Goal: Answer question/provide support: Share knowledge or assist other users

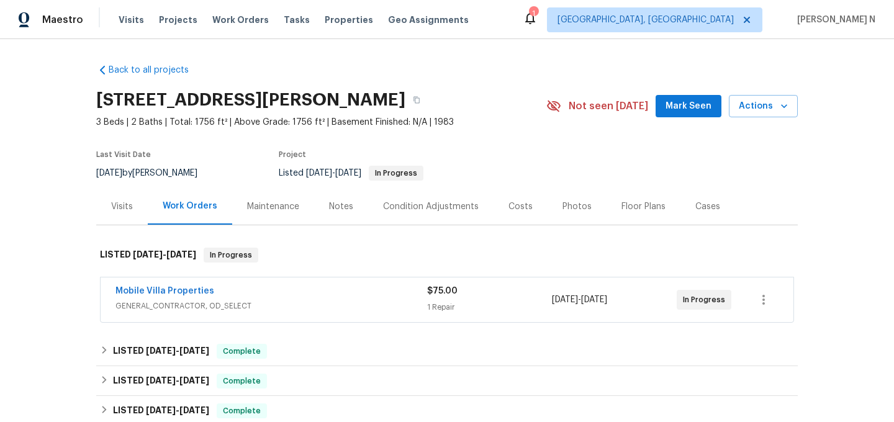
click at [261, 209] on div "Maintenance" at bounding box center [273, 207] width 52 height 12
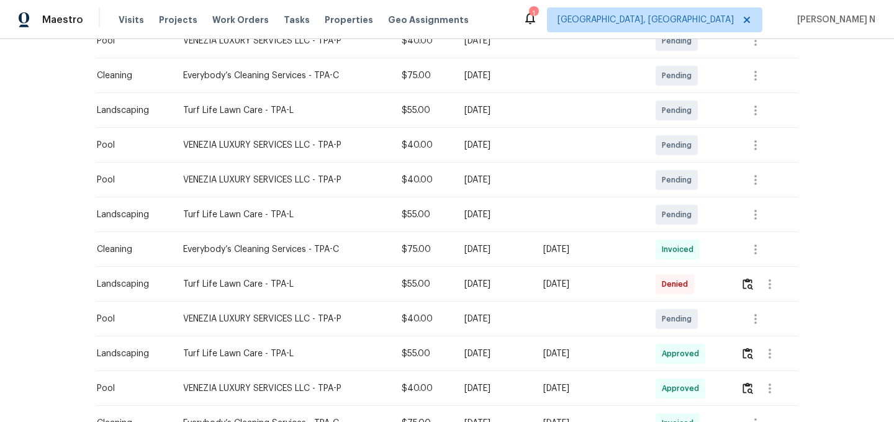
scroll to position [321, 0]
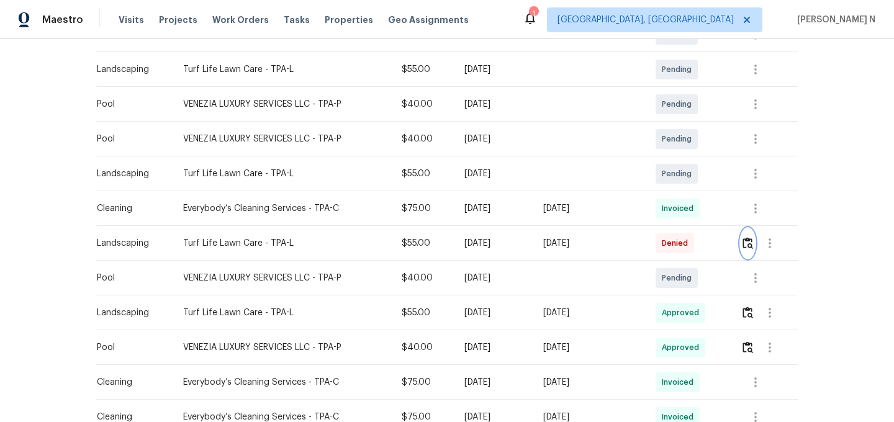
click at [748, 245] on img "button" at bounding box center [748, 243] width 11 height 12
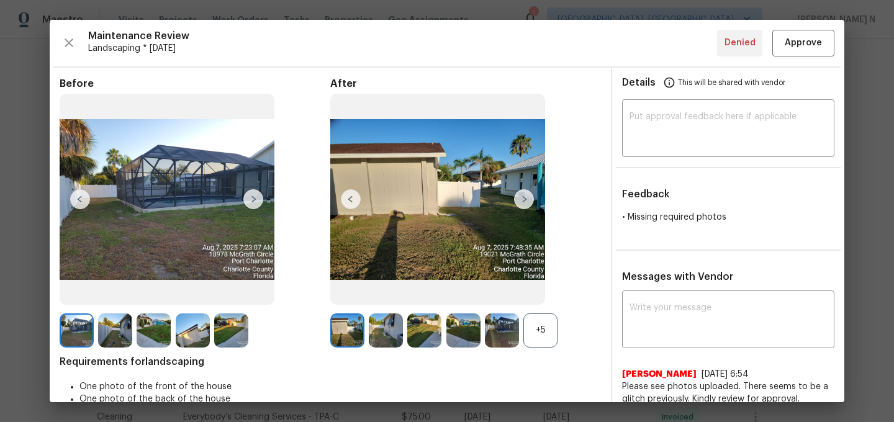
click at [538, 330] on div "+5" at bounding box center [540, 331] width 34 height 34
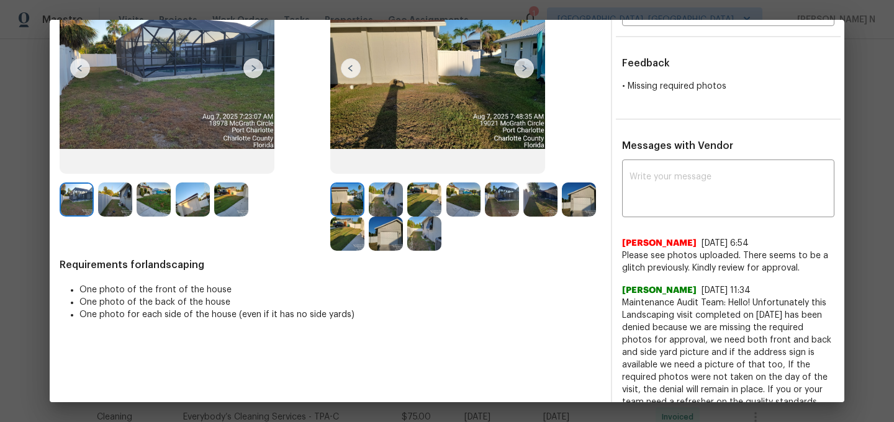
scroll to position [184, 0]
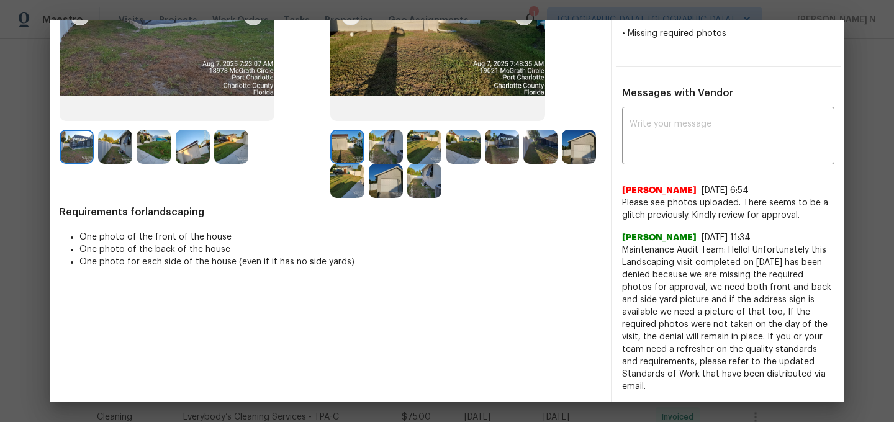
click at [384, 173] on img at bounding box center [386, 181] width 34 height 34
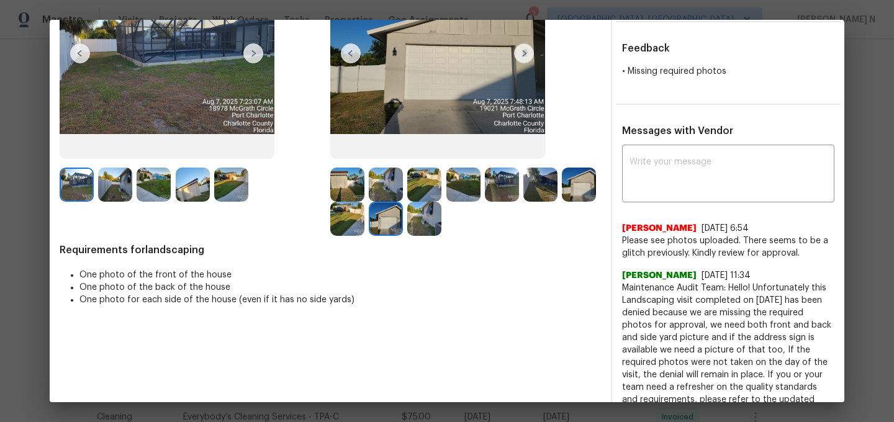
scroll to position [106, 0]
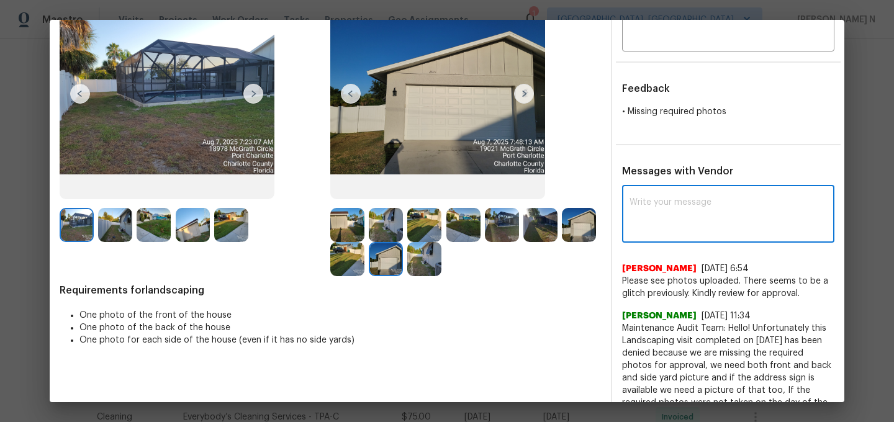
click at [659, 217] on textarea at bounding box center [728, 215] width 197 height 35
paste textarea "Maintenance Audit Team: Hello! Thank you for uploading the photo, after further…"
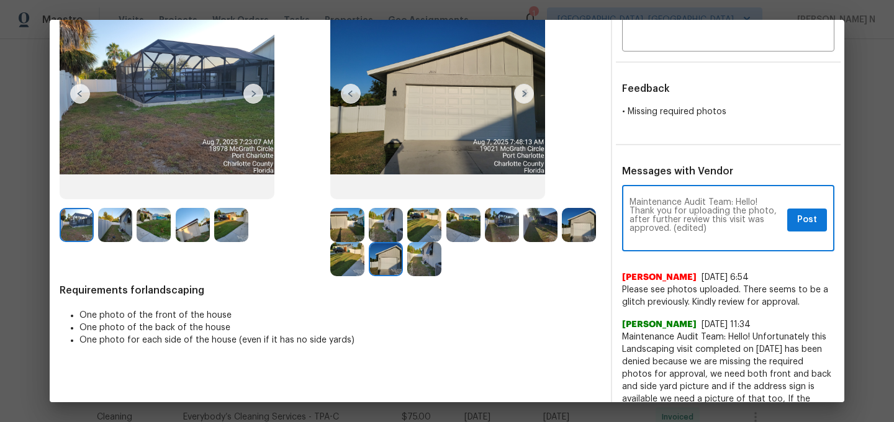
scroll to position [0, 0]
drag, startPoint x: 672, startPoint y: 227, endPoint x: 727, endPoint y: 228, distance: 55.3
click at [727, 228] on textarea "Maintenance Audit Team: Hello! Thank you for uploading the photo, after further…" at bounding box center [706, 219] width 153 height 43
type textarea "Maintenance Audit Team: Hello! Thank you for uploading the photo, after further…"
click at [807, 225] on span "Post" at bounding box center [807, 220] width 20 height 16
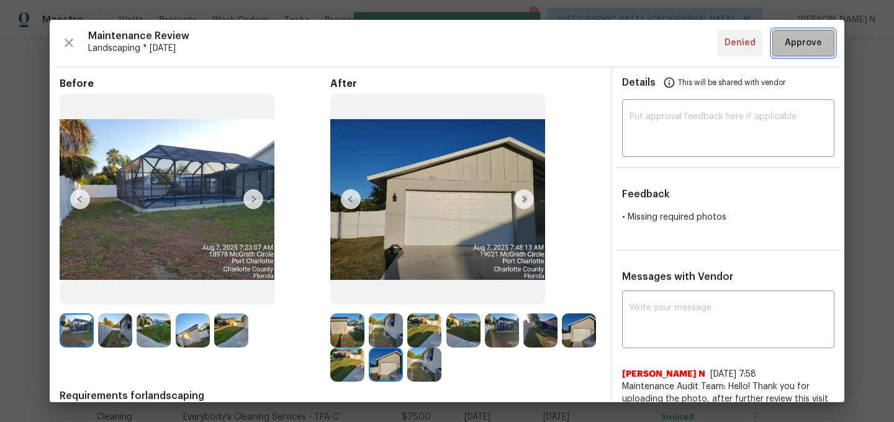
click at [799, 45] on span "Approve" at bounding box center [803, 43] width 37 height 16
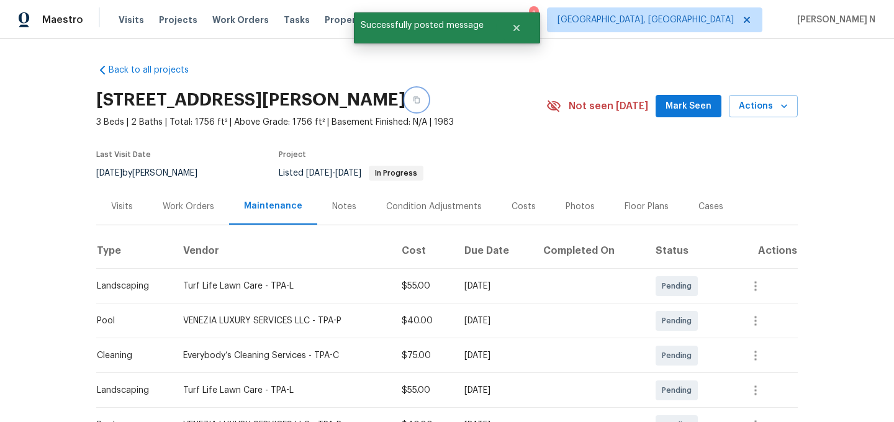
click at [428, 105] on button "button" at bounding box center [416, 100] width 22 height 22
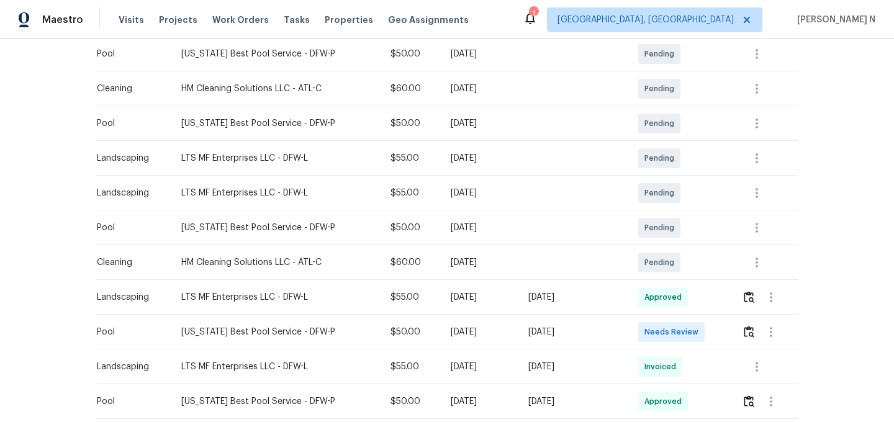
scroll to position [268, 0]
click at [749, 331] on img "button" at bounding box center [749, 331] width 11 height 12
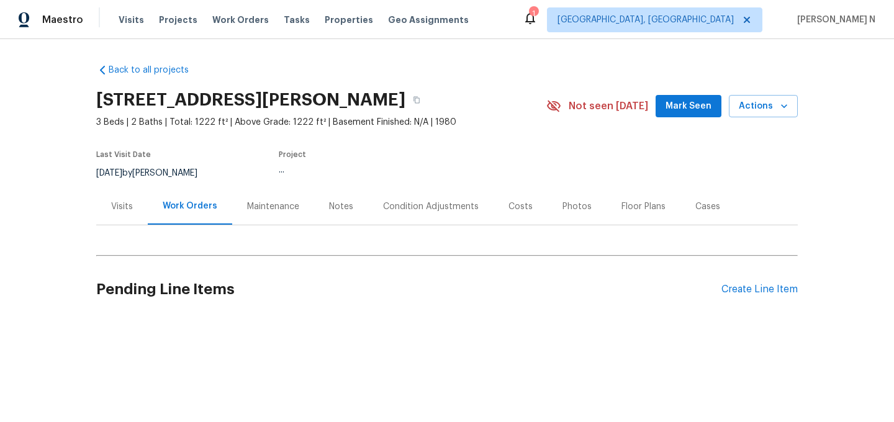
click at [289, 206] on div "Maintenance" at bounding box center [273, 207] width 52 height 12
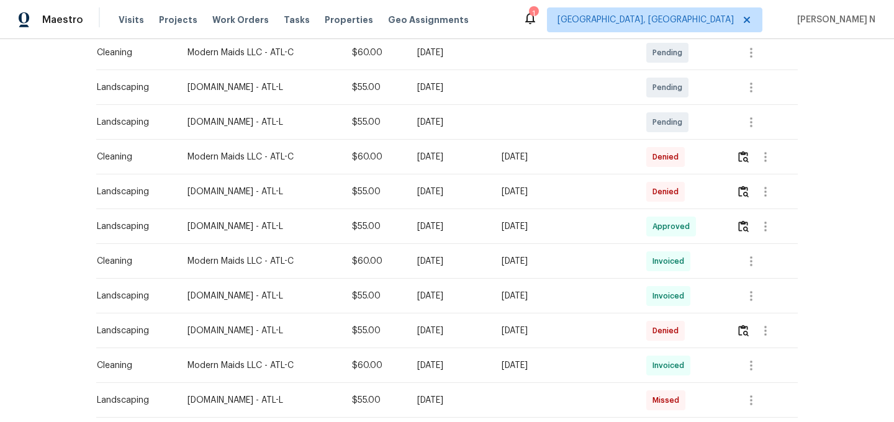
scroll to position [305, 0]
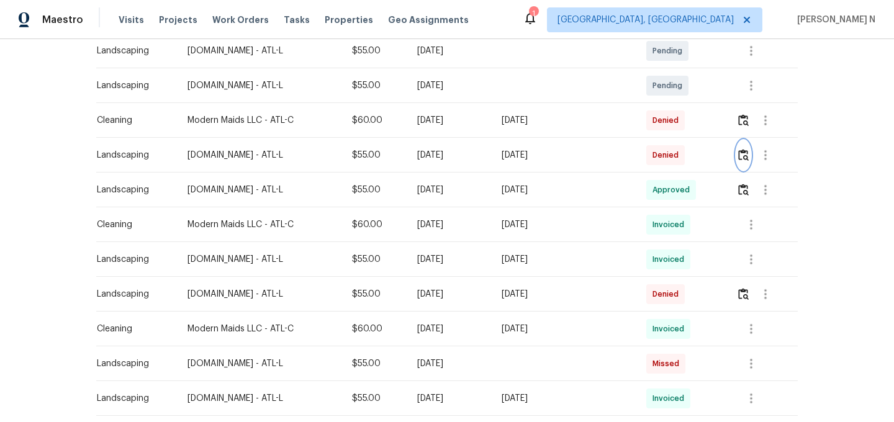
click at [744, 156] on img "button" at bounding box center [743, 155] width 11 height 12
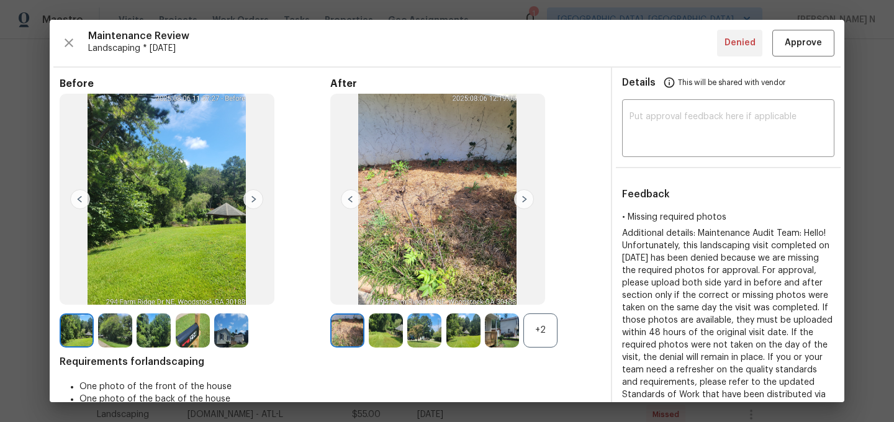
scroll to position [356, 0]
click at [534, 335] on div "+2" at bounding box center [540, 331] width 34 height 34
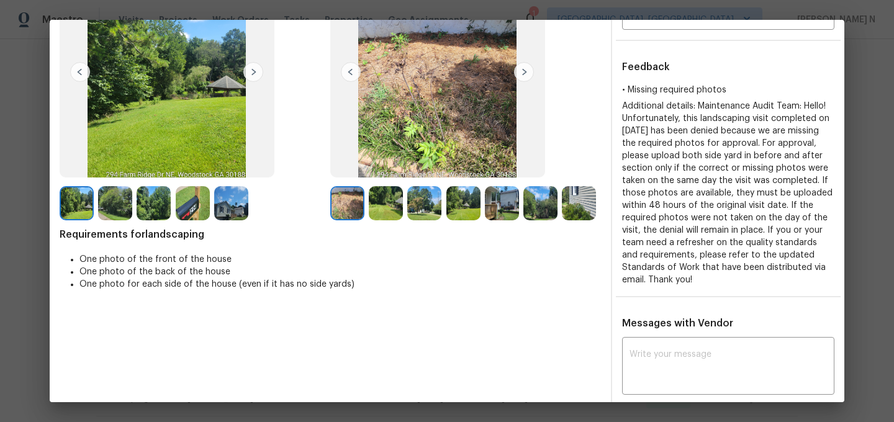
scroll to position [61, 0]
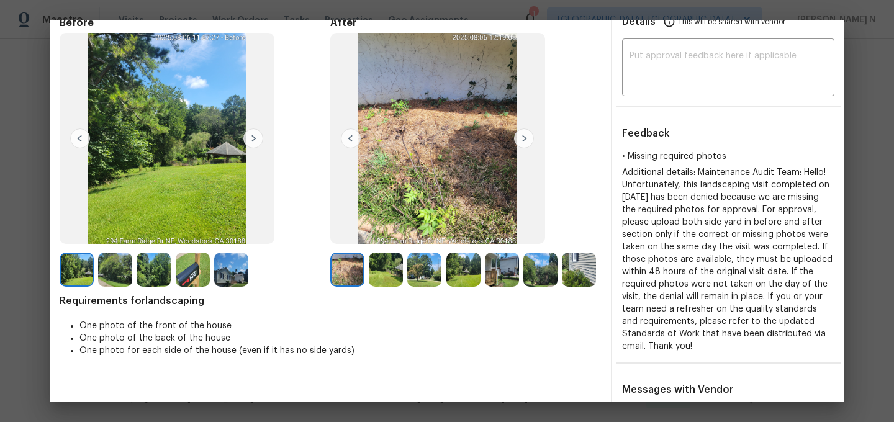
click at [579, 260] on img at bounding box center [579, 270] width 34 height 34
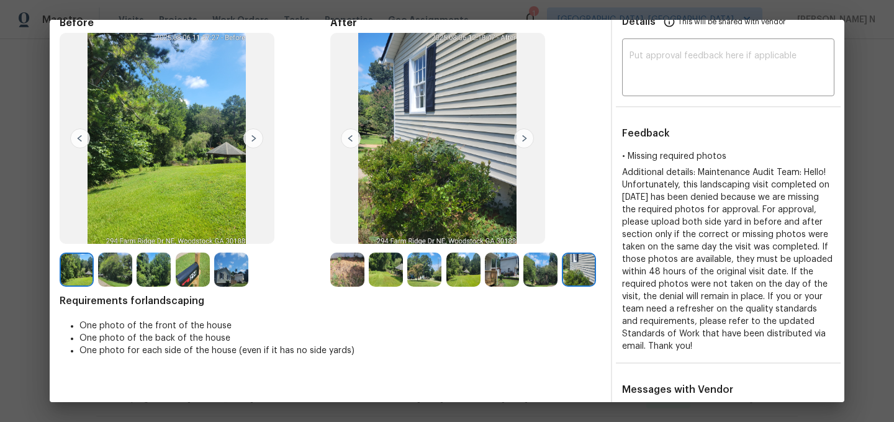
click at [532, 265] on img at bounding box center [540, 270] width 34 height 34
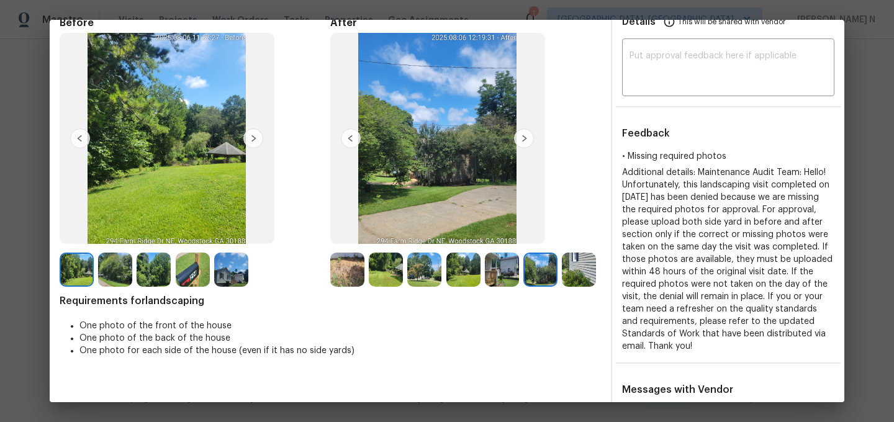
click at [491, 271] on img at bounding box center [502, 270] width 34 height 34
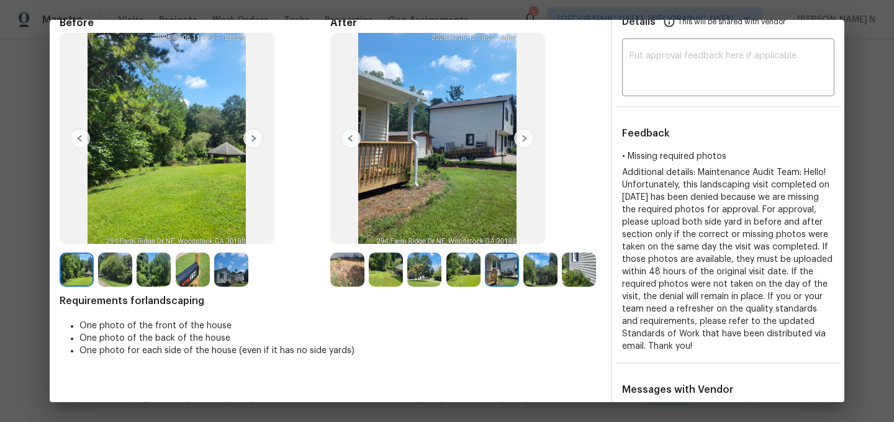
click at [466, 273] on img at bounding box center [463, 270] width 34 height 34
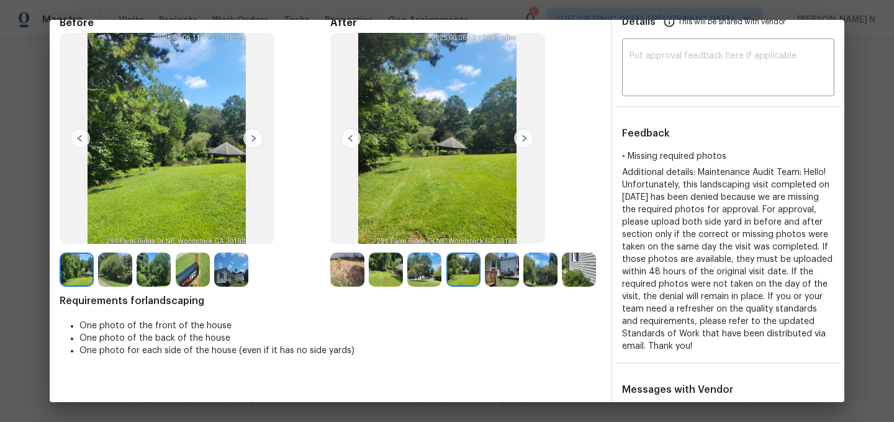
click at [429, 270] on img at bounding box center [424, 270] width 34 height 34
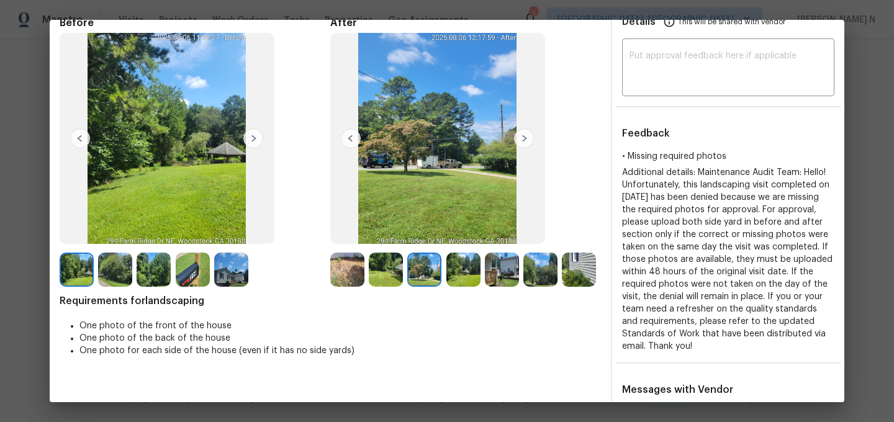
click at [372, 268] on img at bounding box center [386, 270] width 34 height 34
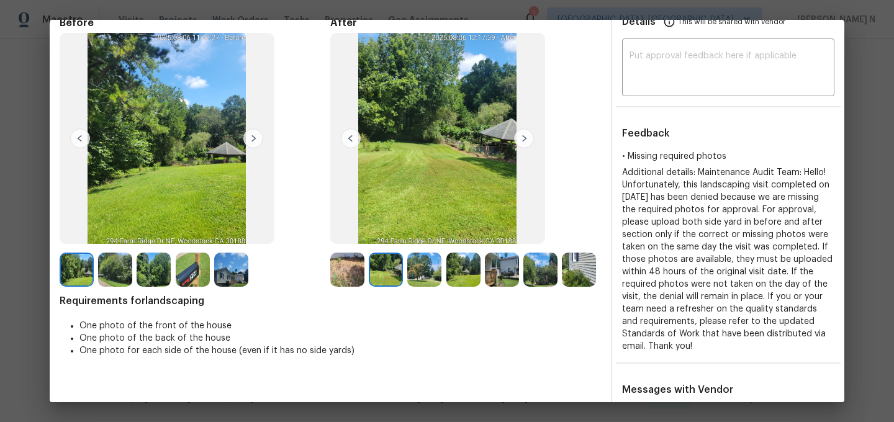
click at [342, 262] on img at bounding box center [347, 270] width 34 height 34
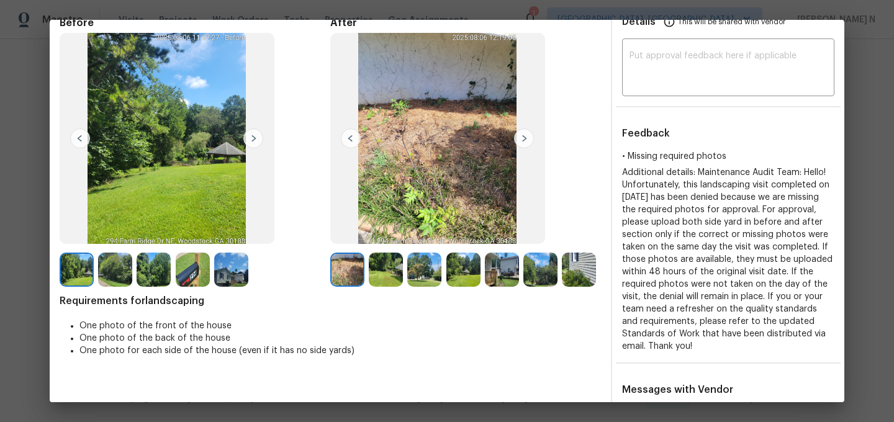
click at [432, 268] on img at bounding box center [424, 270] width 34 height 34
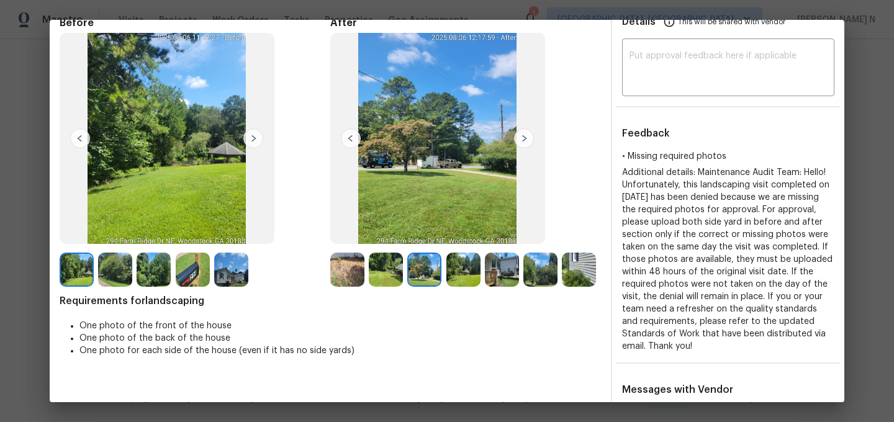
click at [390, 268] on img at bounding box center [386, 270] width 34 height 34
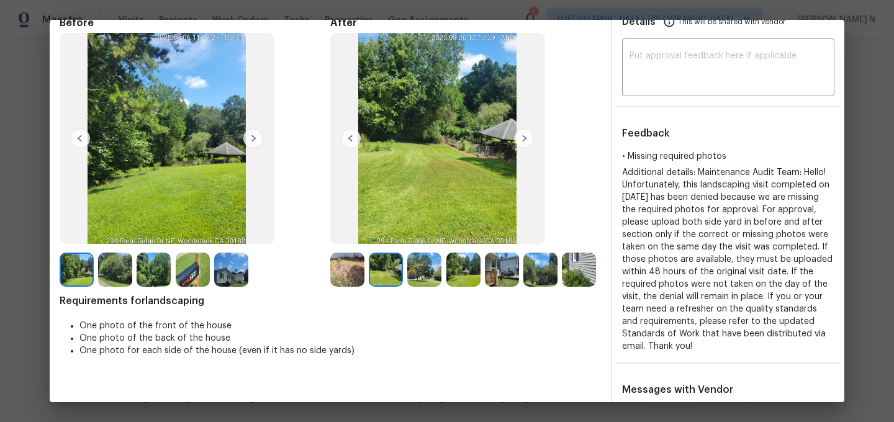
click at [473, 273] on img at bounding box center [463, 270] width 34 height 34
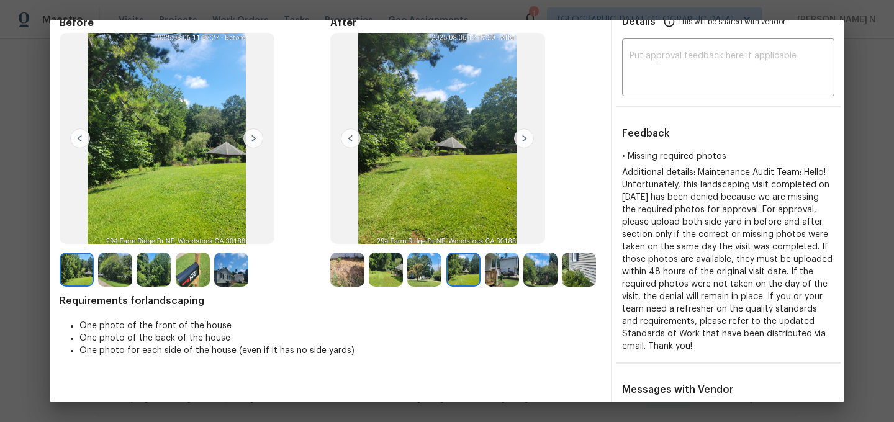
click at [230, 266] on img at bounding box center [231, 270] width 34 height 34
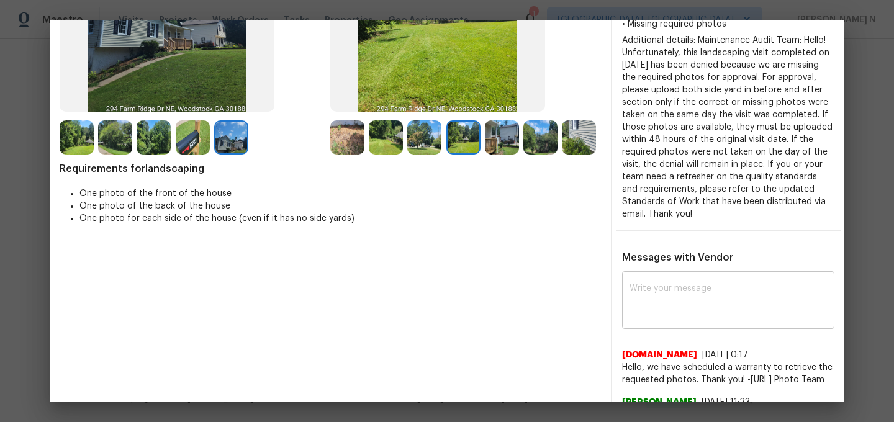
scroll to position [212, 0]
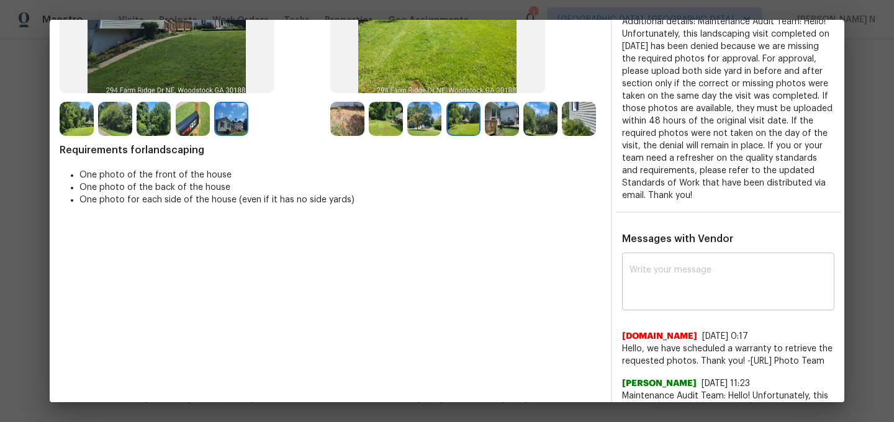
click at [677, 287] on textarea at bounding box center [728, 283] width 197 height 35
paste textarea "Maintenance Audit Team: Hello! As per our updated SWO the photos must be upload…"
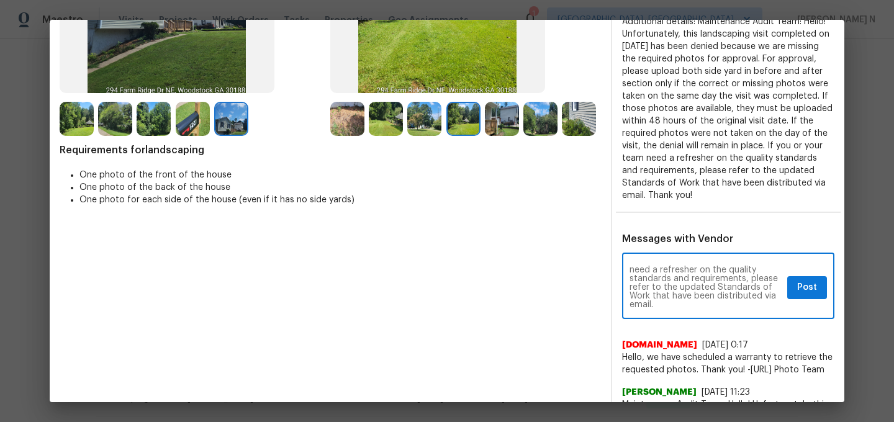
scroll to position [0, 0]
type textarea "Maintenance Audit Team: Hello! As per our updated SWO the photos must be upload…"
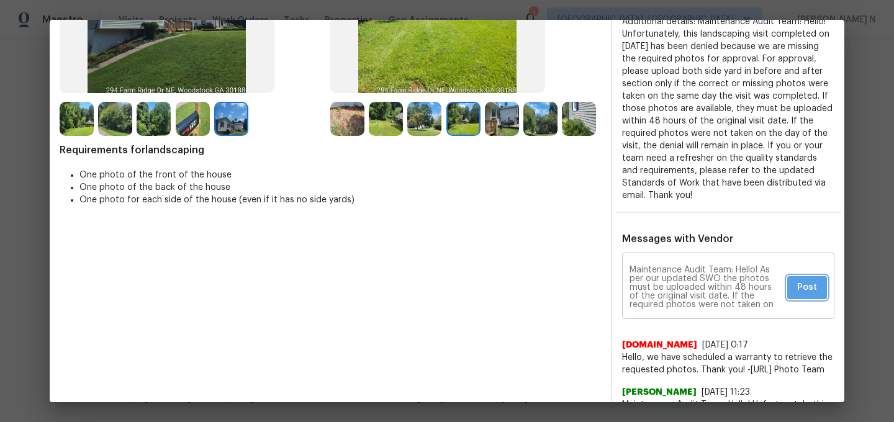
click at [818, 291] on button "Post" at bounding box center [807, 287] width 40 height 23
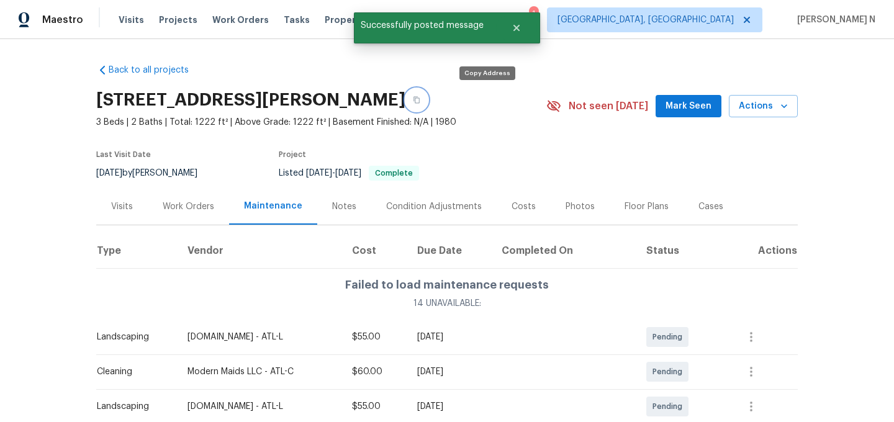
click at [428, 101] on button "button" at bounding box center [416, 100] width 22 height 22
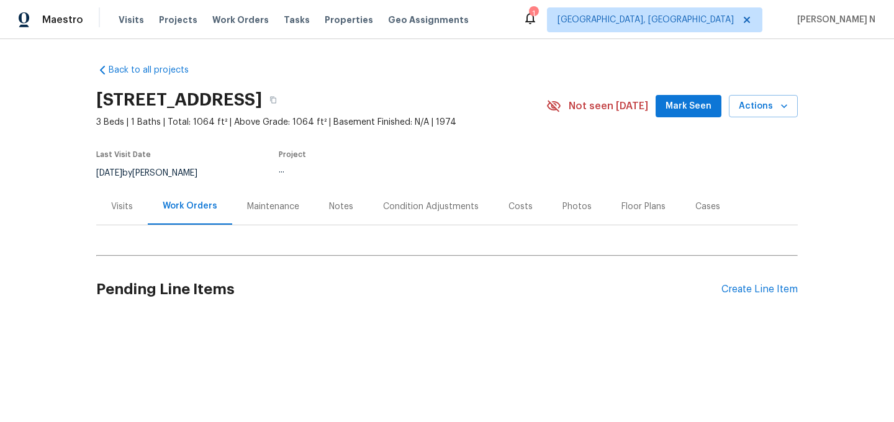
click at [283, 209] on div "Maintenance" at bounding box center [273, 207] width 52 height 12
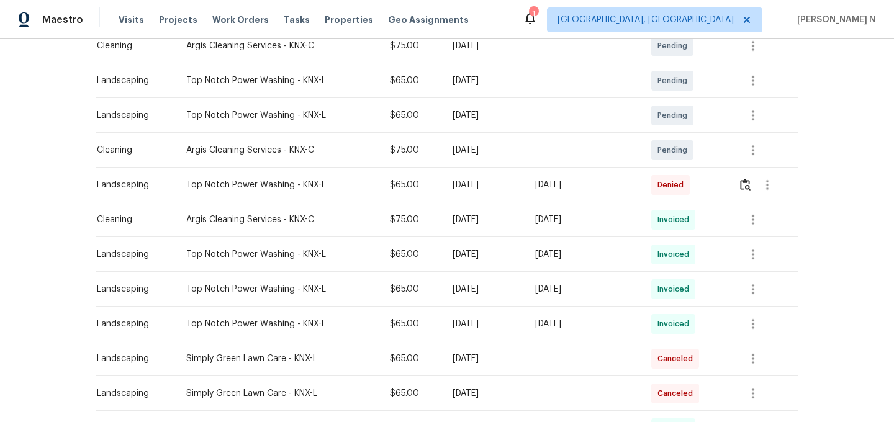
scroll to position [253, 0]
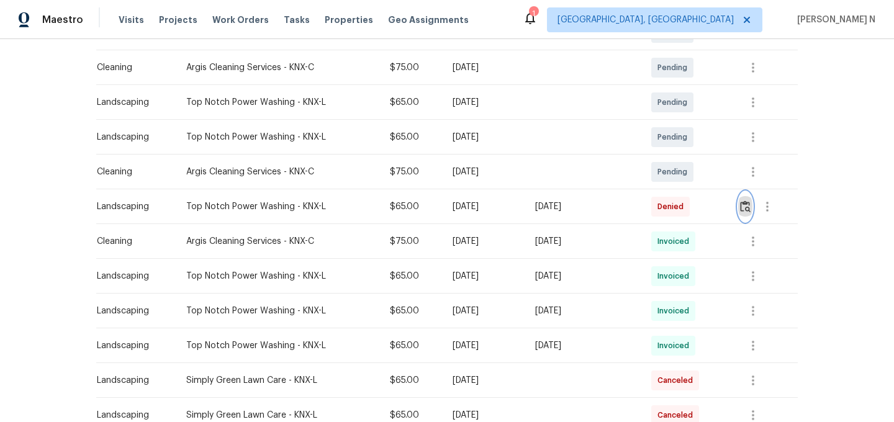
click at [747, 210] on img "button" at bounding box center [745, 207] width 11 height 12
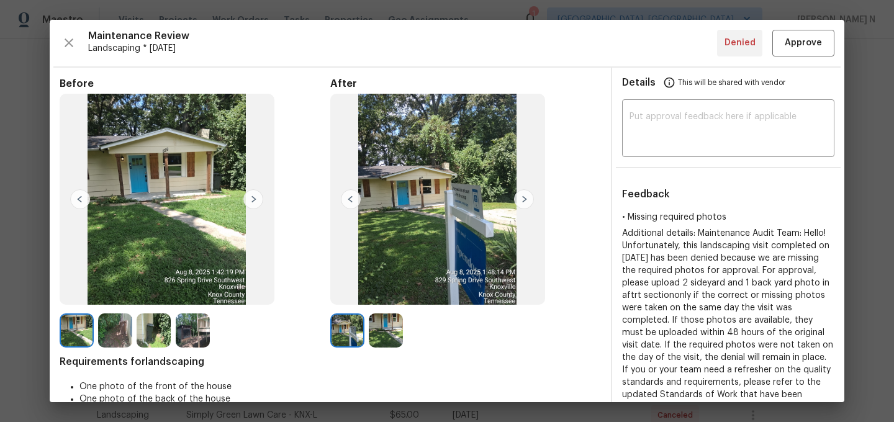
scroll to position [3, 0]
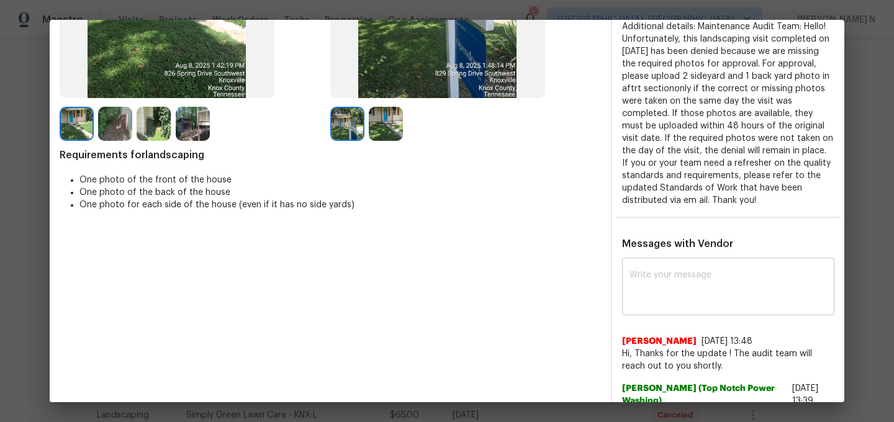
click at [699, 289] on textarea at bounding box center [728, 288] width 197 height 35
paste textarea "Maintenance Audit Team: Hello! Thank you for the feedback after further review …"
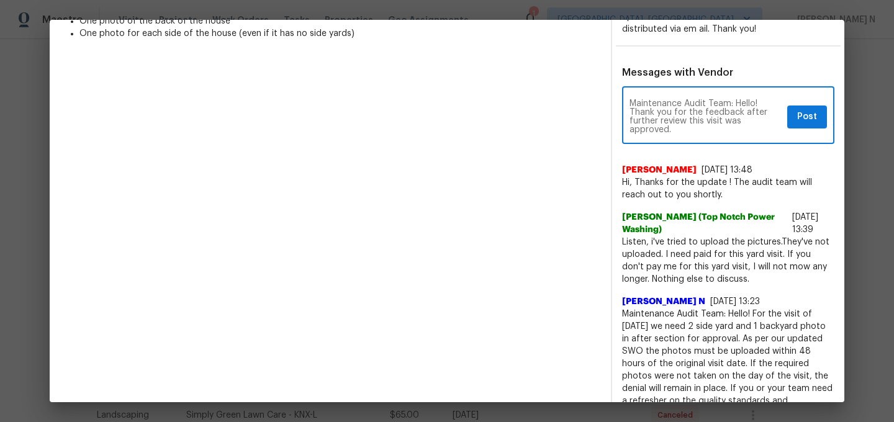
scroll to position [338, 0]
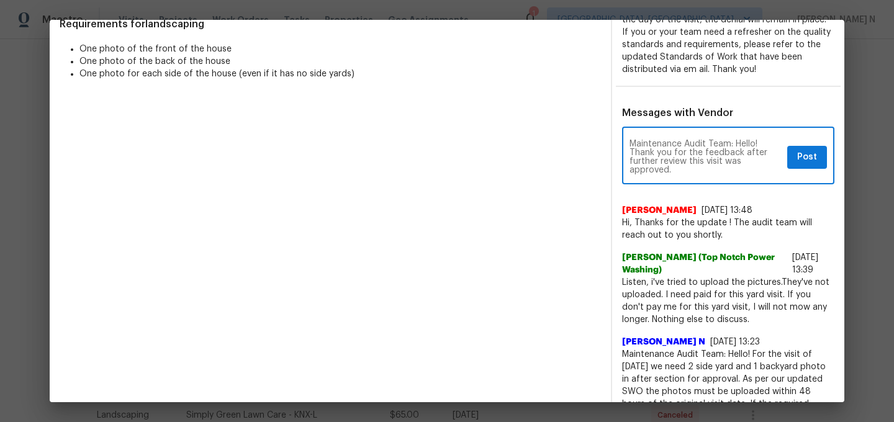
type textarea "Maintenance Audit Team: Hello! Thank you for the feedback after further review …"
click at [813, 146] on button "Post" at bounding box center [807, 157] width 40 height 23
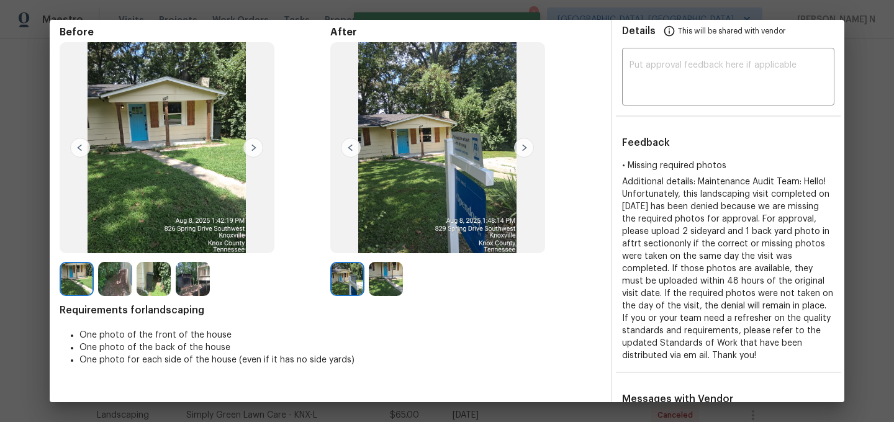
scroll to position [0, 0]
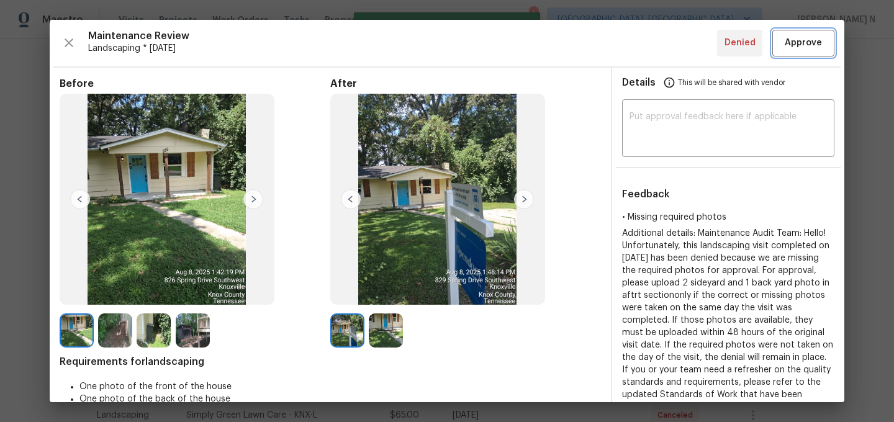
click at [807, 54] on button "Approve" at bounding box center [803, 43] width 62 height 27
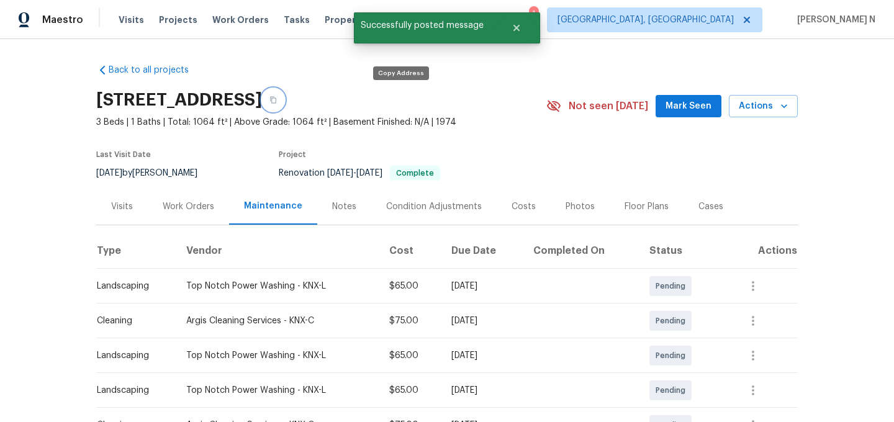
click at [284, 100] on button "button" at bounding box center [273, 100] width 22 height 22
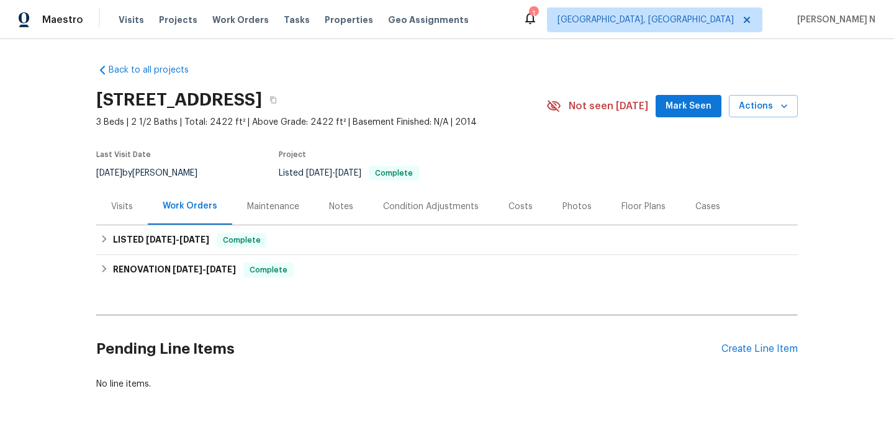
click at [266, 209] on div "Maintenance" at bounding box center [273, 207] width 52 height 12
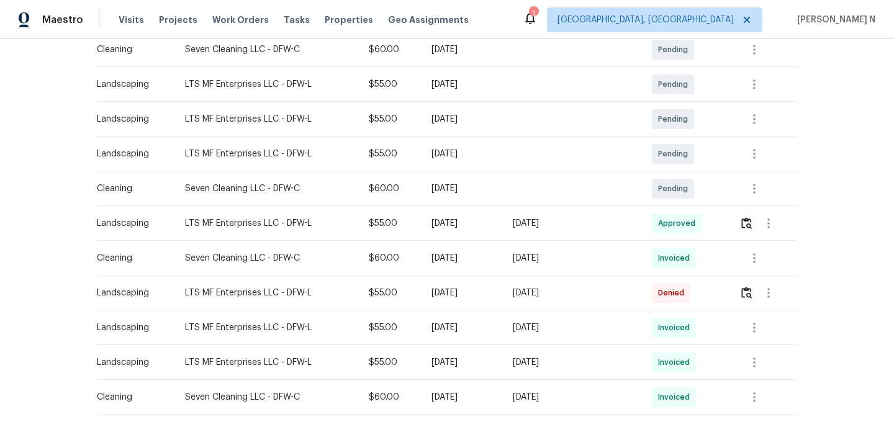
scroll to position [243, 0]
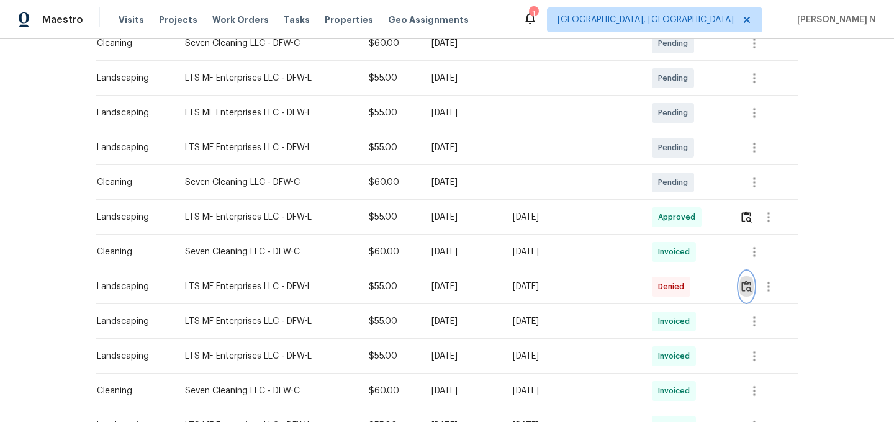
click at [751, 291] on img "button" at bounding box center [746, 287] width 11 height 12
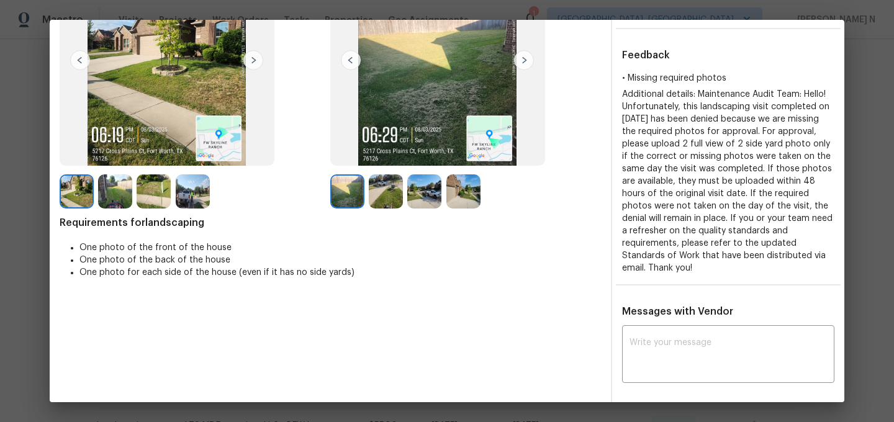
scroll to position [14, 0]
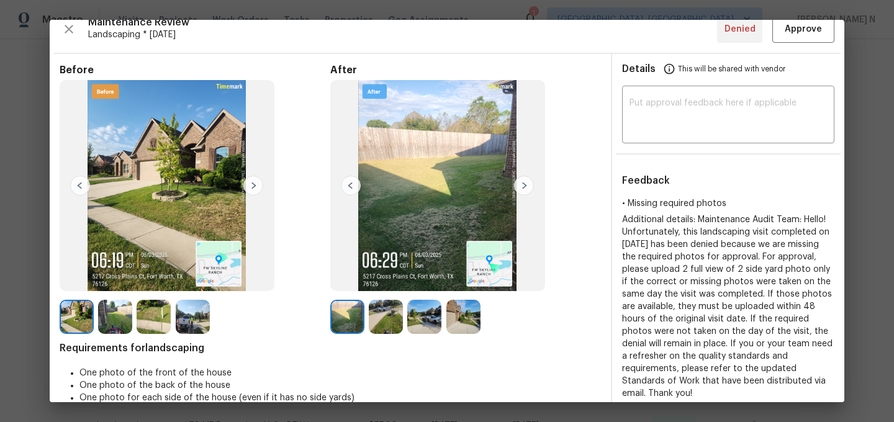
click at [466, 320] on img at bounding box center [463, 317] width 34 height 34
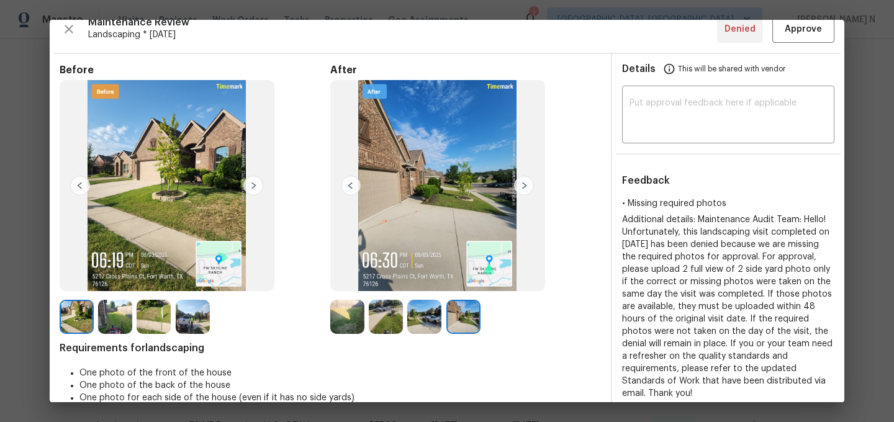
click at [128, 316] on img at bounding box center [115, 317] width 34 height 34
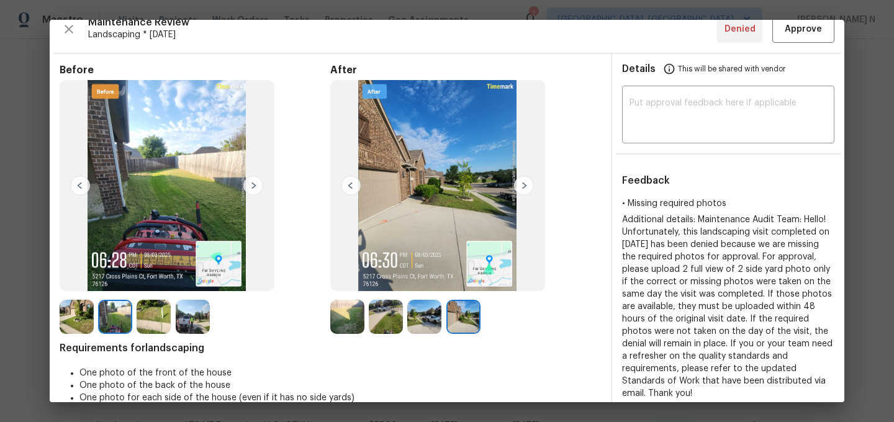
click at [338, 320] on img at bounding box center [347, 317] width 34 height 34
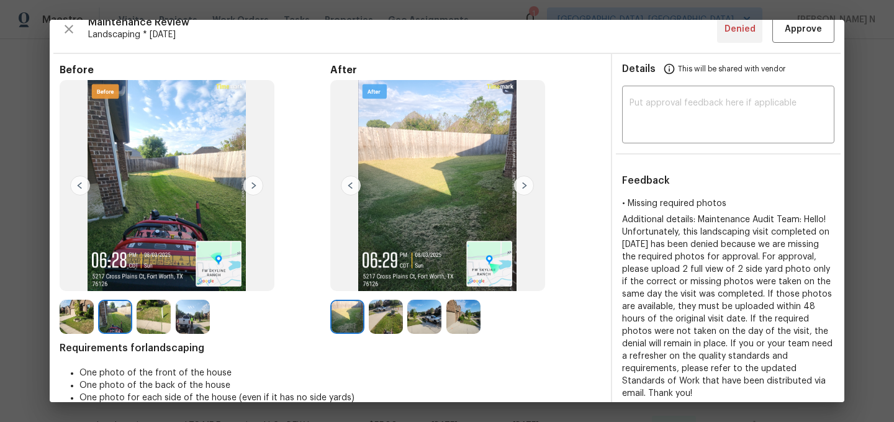
click at [90, 305] on img at bounding box center [77, 317] width 34 height 34
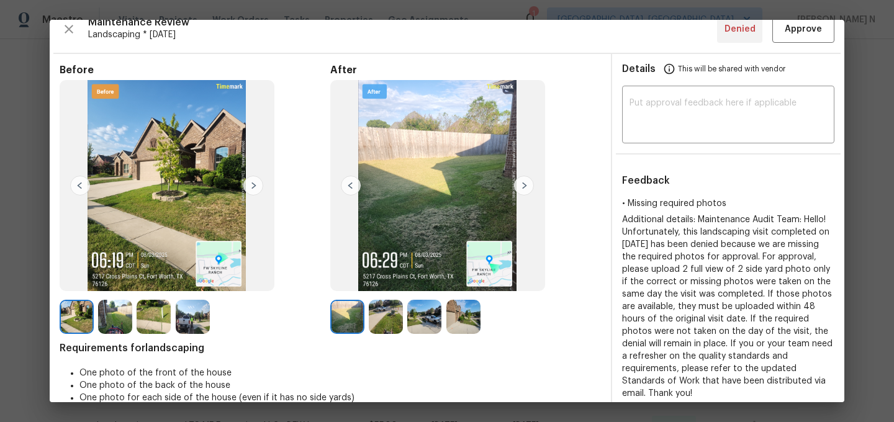
click at [456, 314] on img at bounding box center [463, 317] width 34 height 34
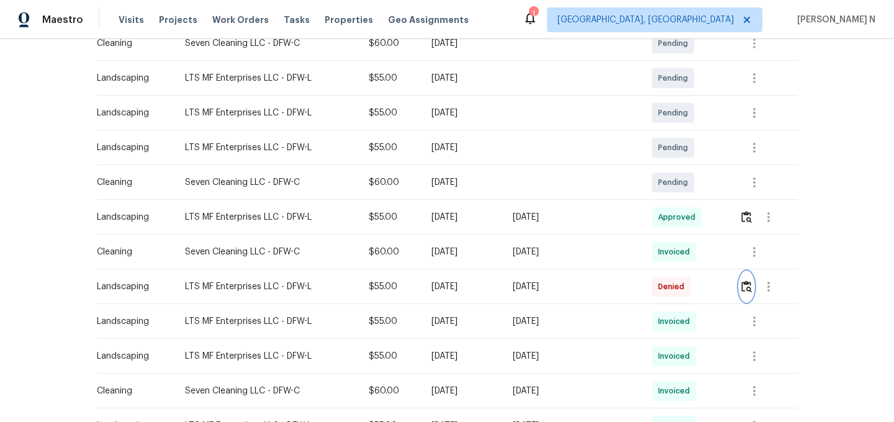
scroll to position [0, 0]
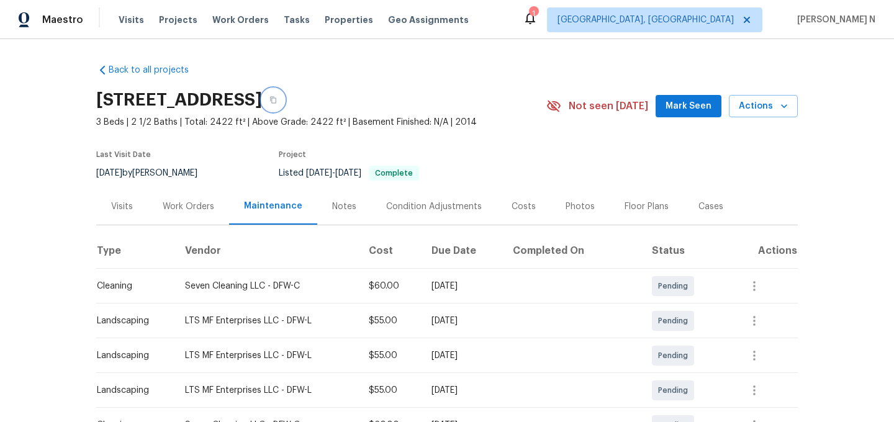
click at [284, 95] on button "button" at bounding box center [273, 100] width 22 height 22
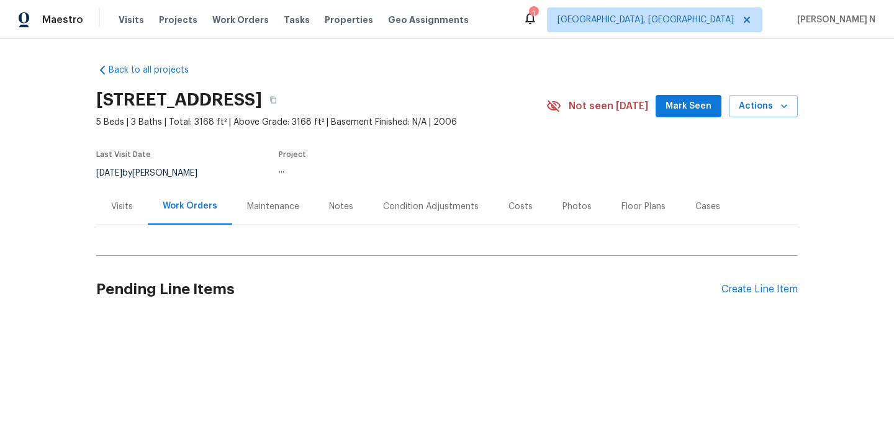
click at [237, 212] on div "Maintenance" at bounding box center [273, 206] width 82 height 37
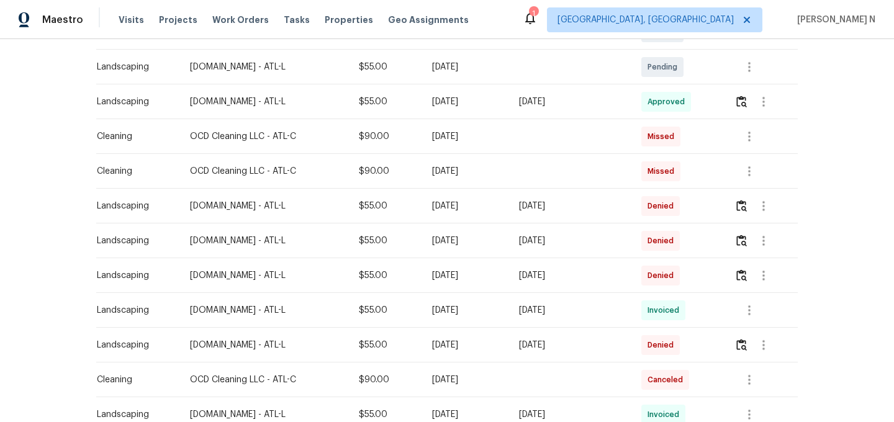
scroll to position [335, 0]
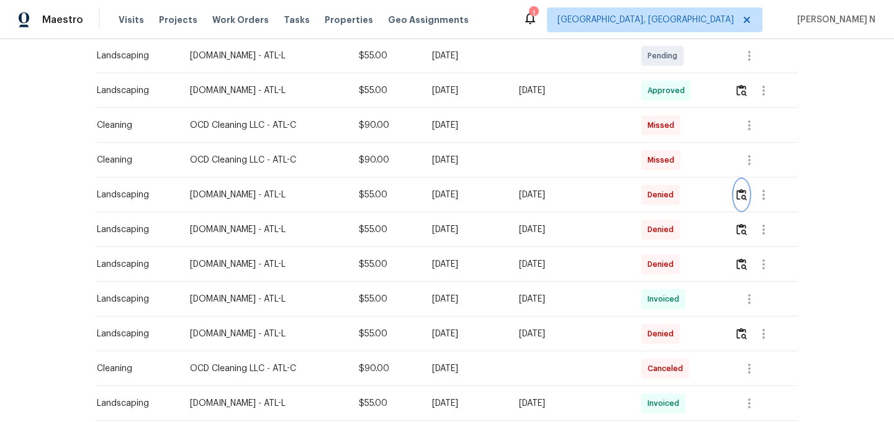
click at [746, 205] on button "button" at bounding box center [742, 195] width 14 height 30
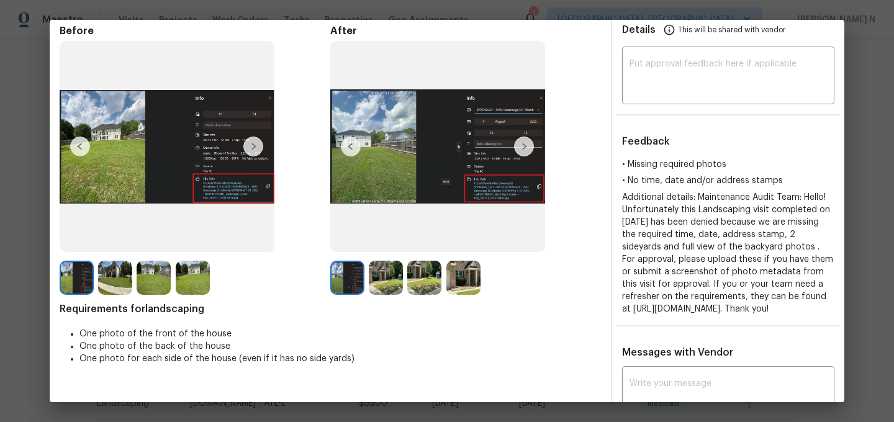
scroll to position [0, 0]
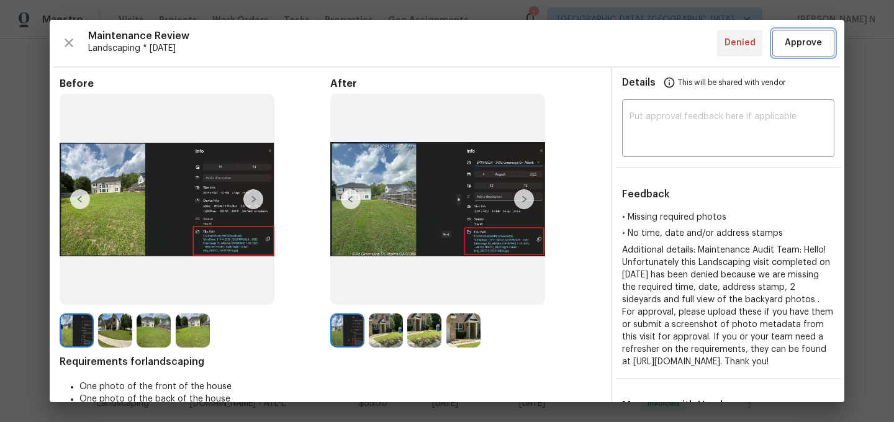
click at [818, 48] on span "Approve" at bounding box center [803, 43] width 37 height 16
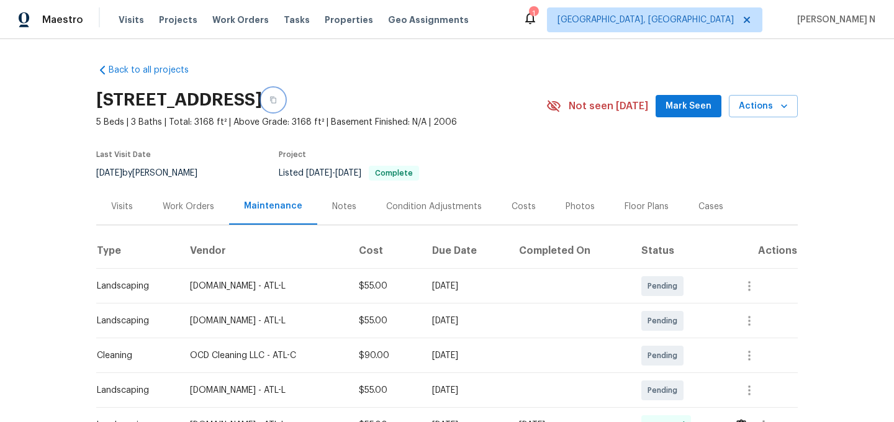
click at [276, 100] on icon "button" at bounding box center [273, 100] width 6 height 7
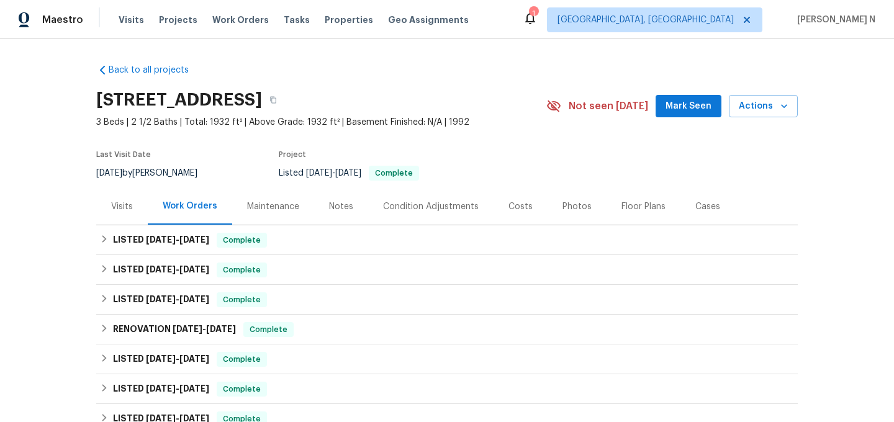
click at [278, 207] on div "Maintenance" at bounding box center [273, 207] width 52 height 12
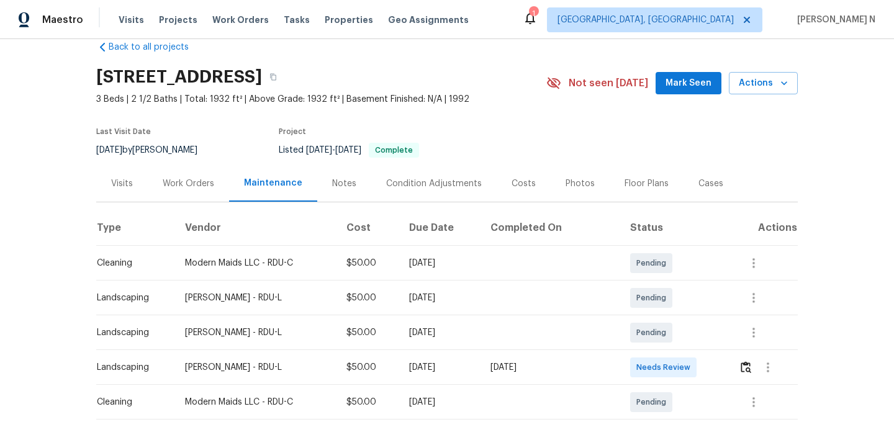
scroll to position [24, 0]
click at [277, 79] on icon "button" at bounding box center [272, 75] width 7 height 7
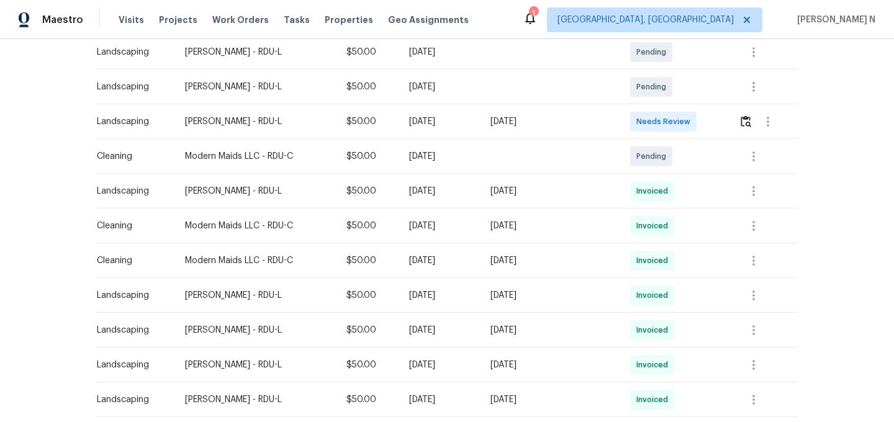
scroll to position [265, 0]
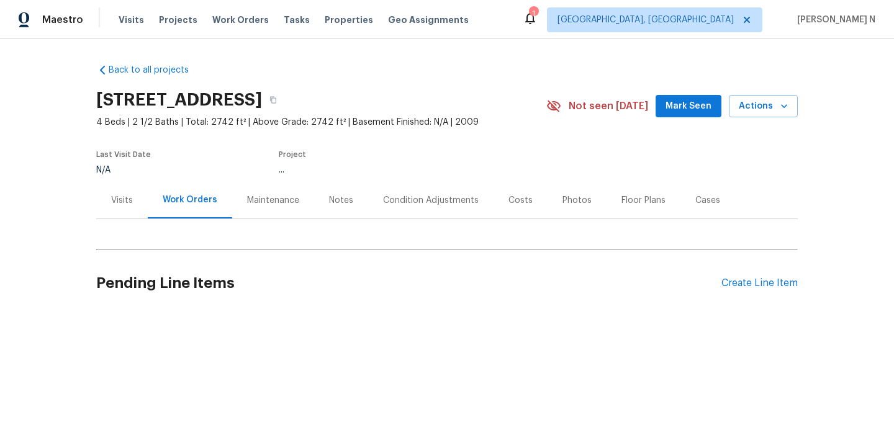
click at [269, 198] on div "Maintenance" at bounding box center [273, 200] width 82 height 37
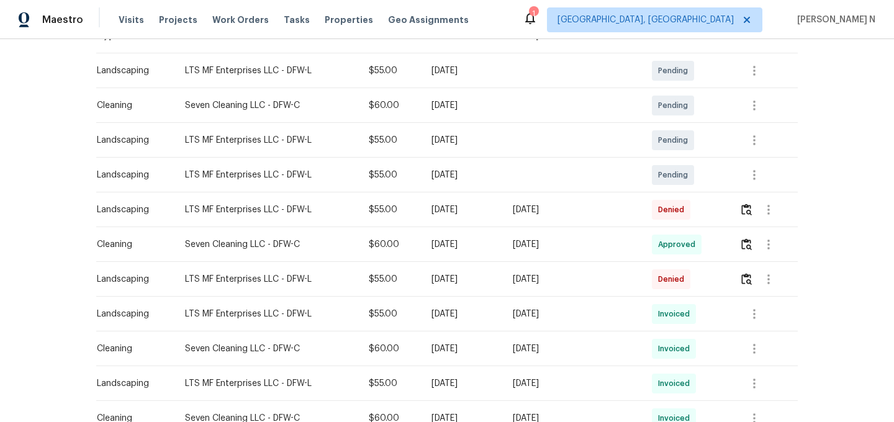
scroll to position [222, 0]
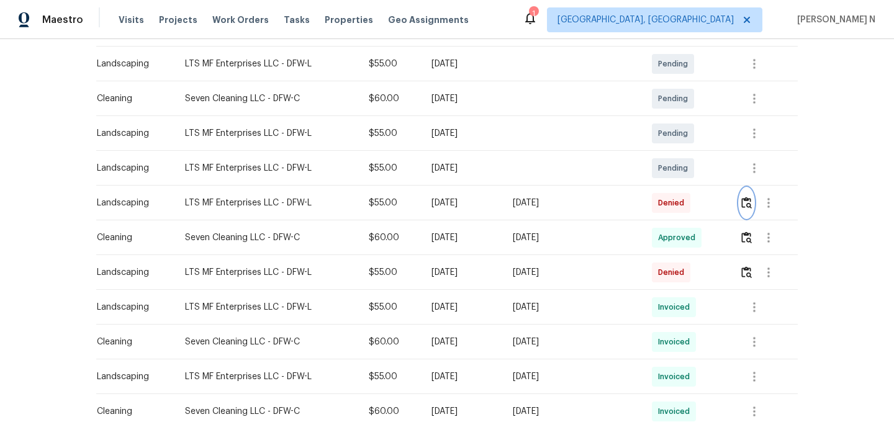
click at [743, 207] on img "button" at bounding box center [746, 203] width 11 height 12
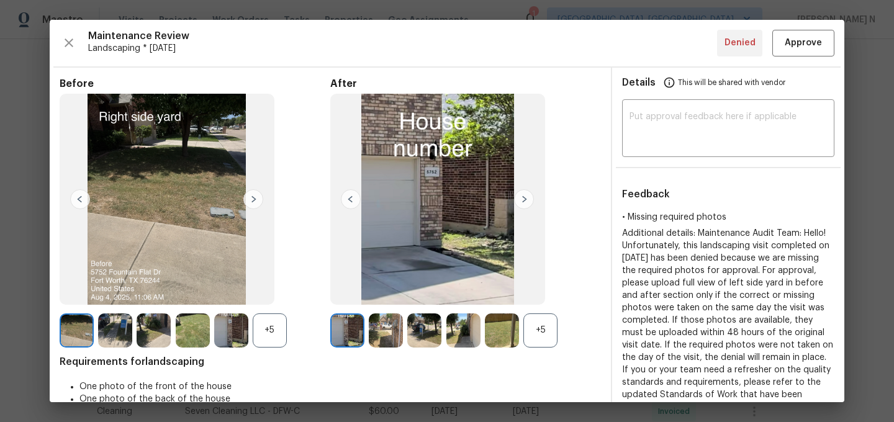
click at [553, 323] on div "+5" at bounding box center [540, 331] width 34 height 34
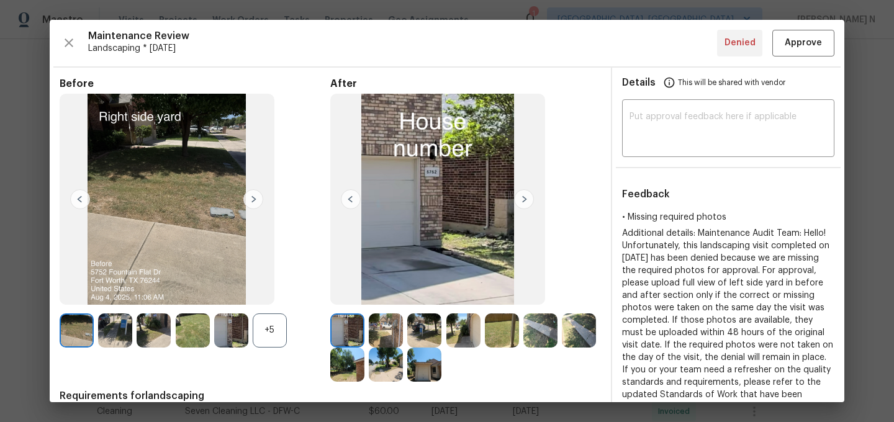
click at [284, 337] on div "+5" at bounding box center [270, 331] width 34 height 34
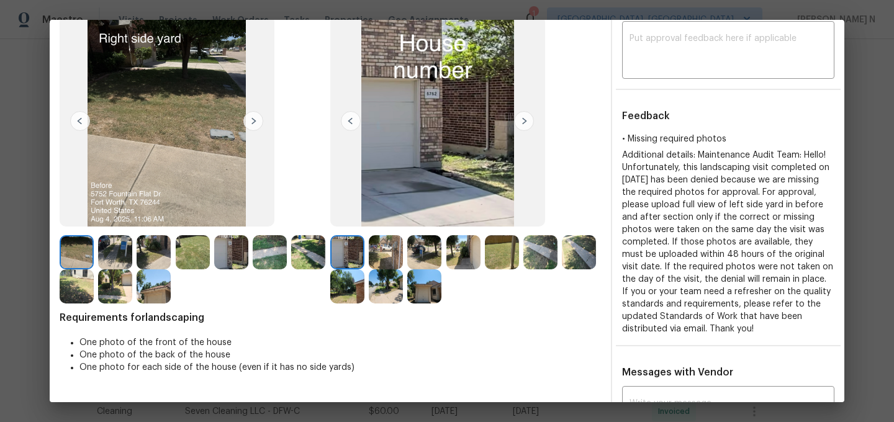
scroll to position [54, 0]
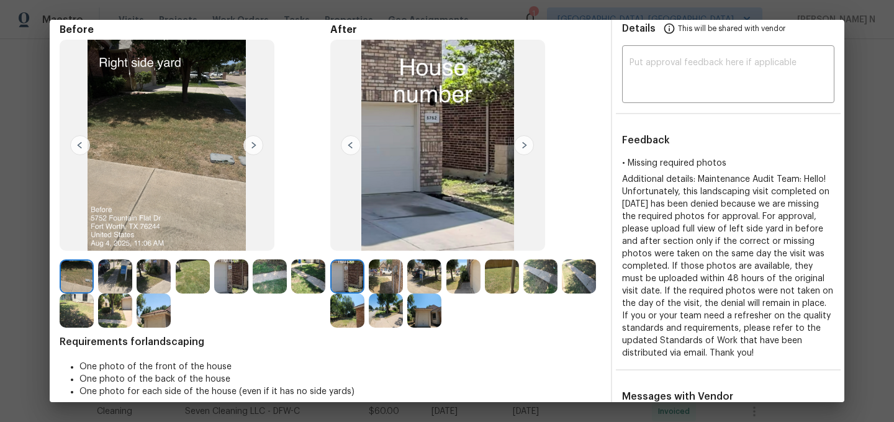
click at [377, 273] on img at bounding box center [386, 277] width 34 height 34
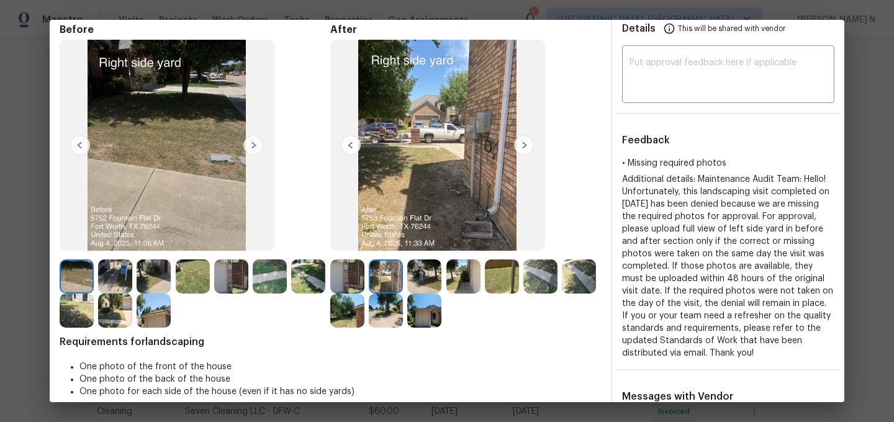
click at [364, 322] on img at bounding box center [347, 311] width 34 height 34
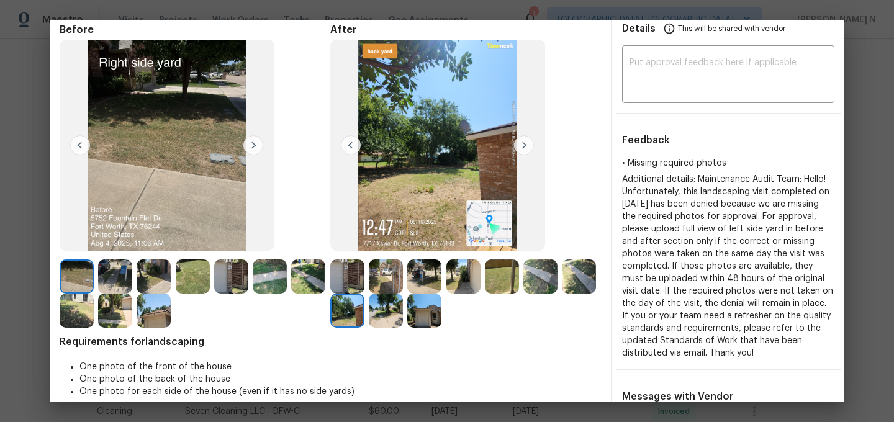
click at [348, 279] on img at bounding box center [347, 277] width 34 height 34
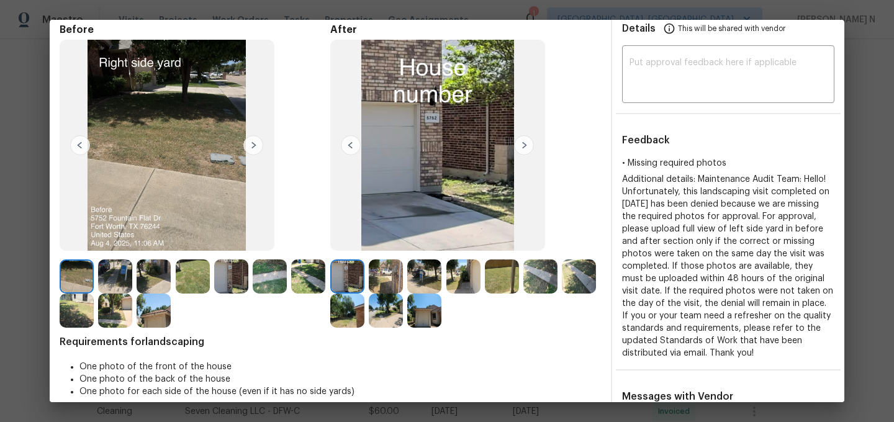
click at [376, 275] on img at bounding box center [386, 277] width 34 height 34
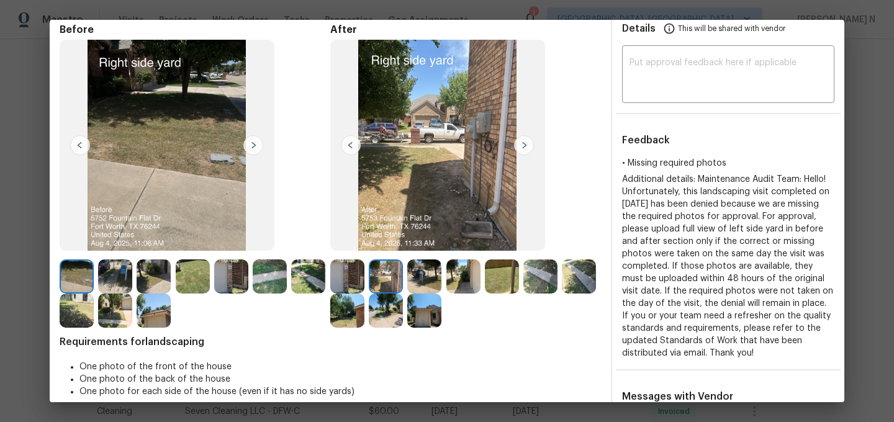
click at [364, 301] on img at bounding box center [347, 311] width 34 height 34
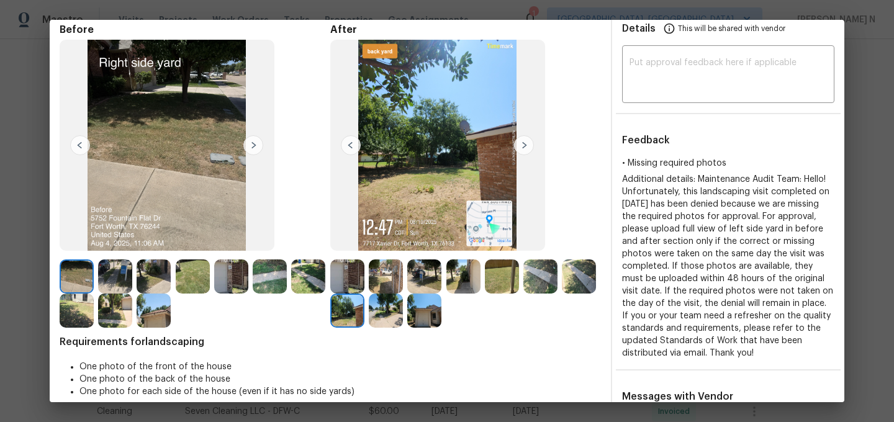
click at [508, 281] on img at bounding box center [502, 277] width 34 height 34
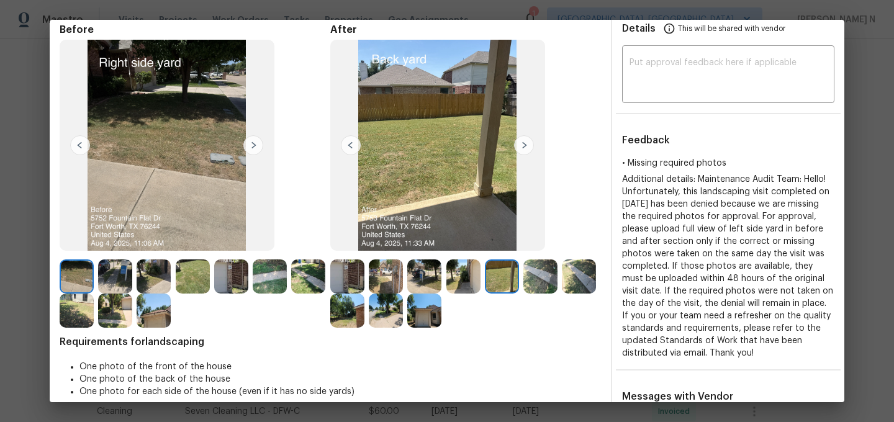
click at [499, 269] on img at bounding box center [502, 277] width 34 height 34
click at [489, 279] on img at bounding box center [502, 277] width 34 height 34
click at [220, 275] on img at bounding box center [231, 277] width 34 height 34
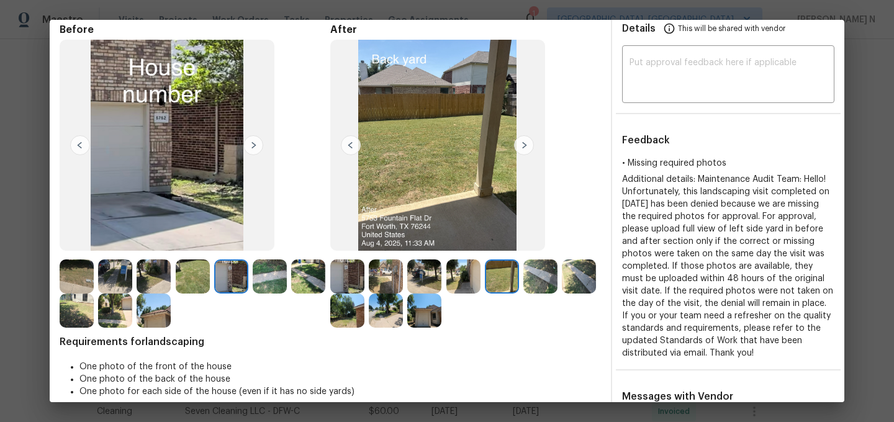
click at [364, 320] on img at bounding box center [347, 311] width 34 height 34
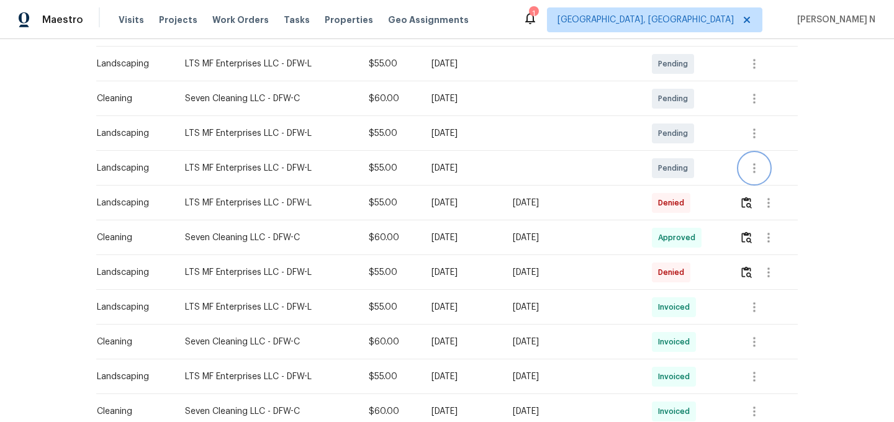
click at [745, 160] on button "button" at bounding box center [755, 168] width 30 height 30
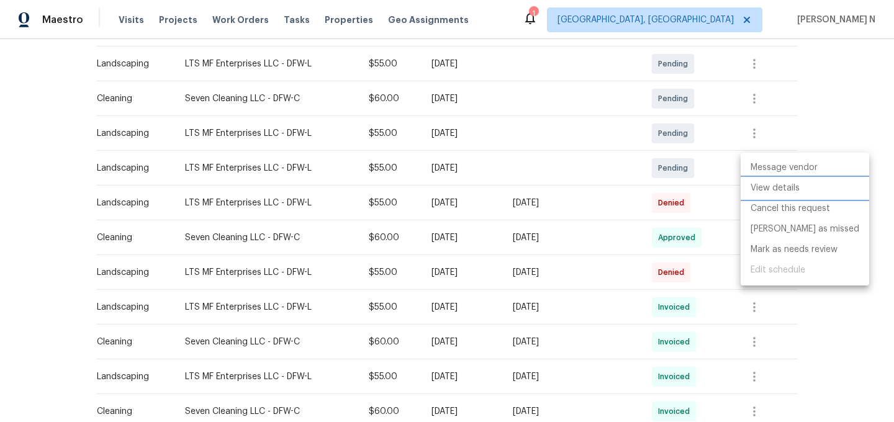
click at [758, 189] on li "View details" at bounding box center [805, 188] width 129 height 20
click at [722, 256] on div at bounding box center [447, 211] width 894 height 422
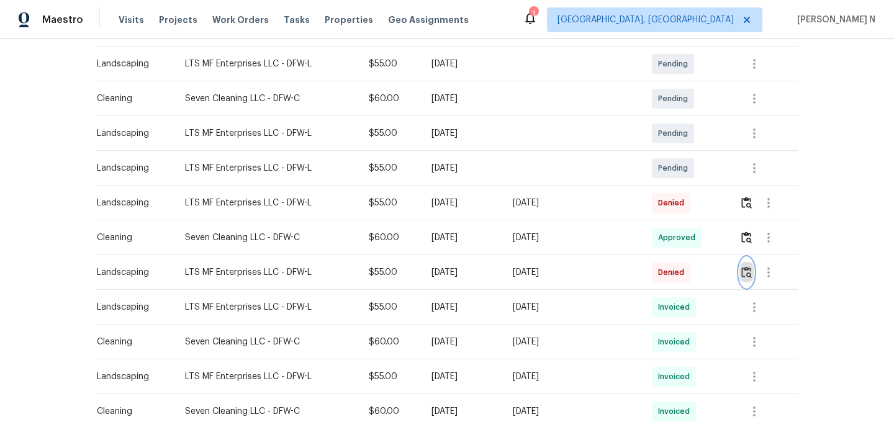
click at [745, 278] on img "button" at bounding box center [746, 272] width 11 height 12
click at [600, 315] on td "Sun, Jul 27 2025" at bounding box center [572, 307] width 139 height 35
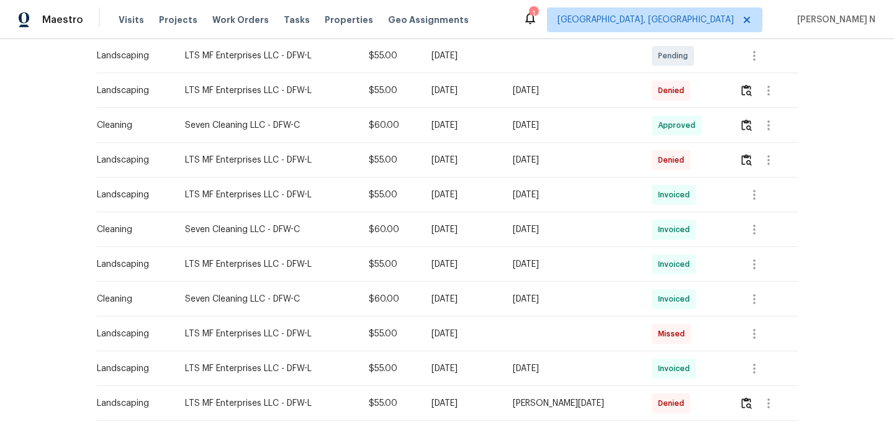
scroll to position [231, 0]
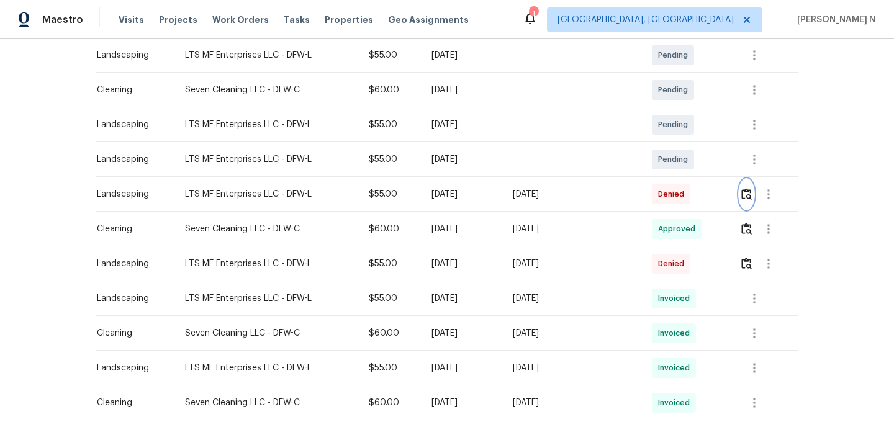
click at [749, 193] on img "button" at bounding box center [746, 194] width 11 height 12
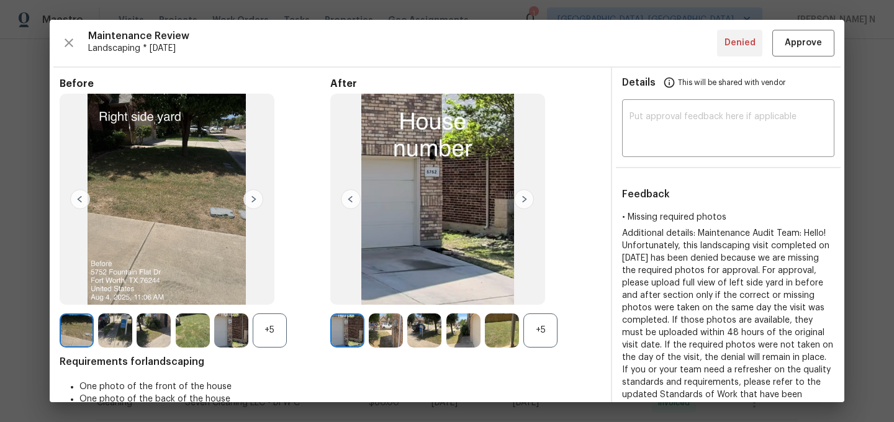
click at [544, 344] on div "+5" at bounding box center [540, 331] width 34 height 34
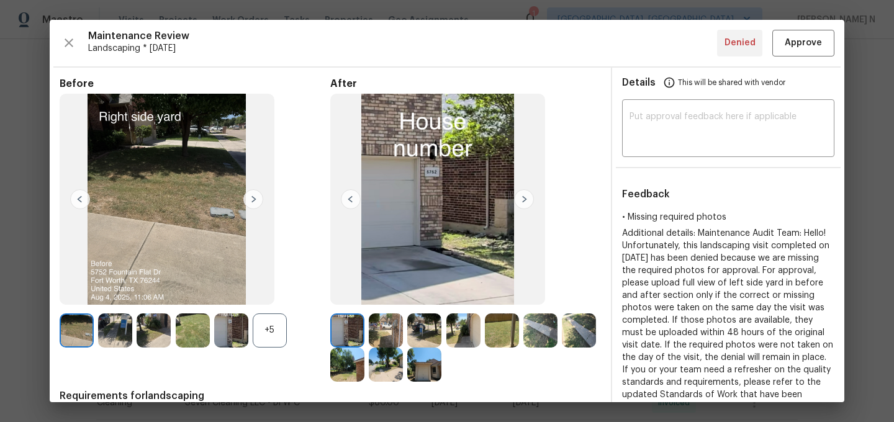
click at [276, 328] on div "+5" at bounding box center [270, 331] width 34 height 34
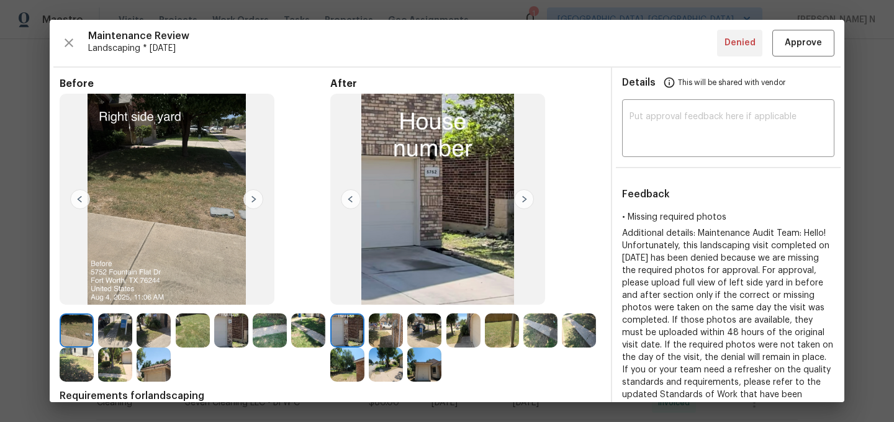
click at [171, 363] on img at bounding box center [154, 365] width 34 height 34
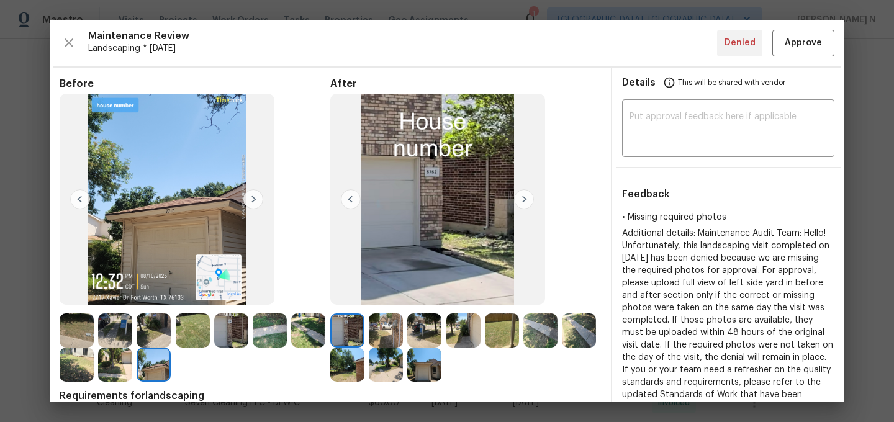
click at [225, 336] on img at bounding box center [231, 331] width 34 height 34
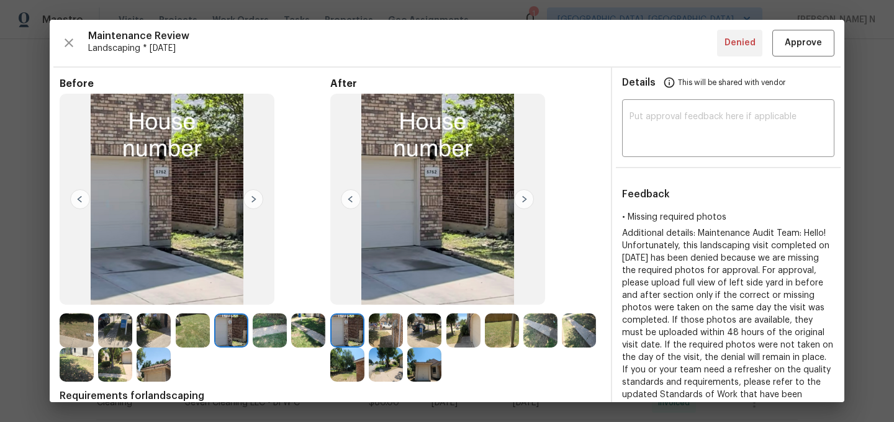
click at [171, 369] on img at bounding box center [154, 365] width 34 height 34
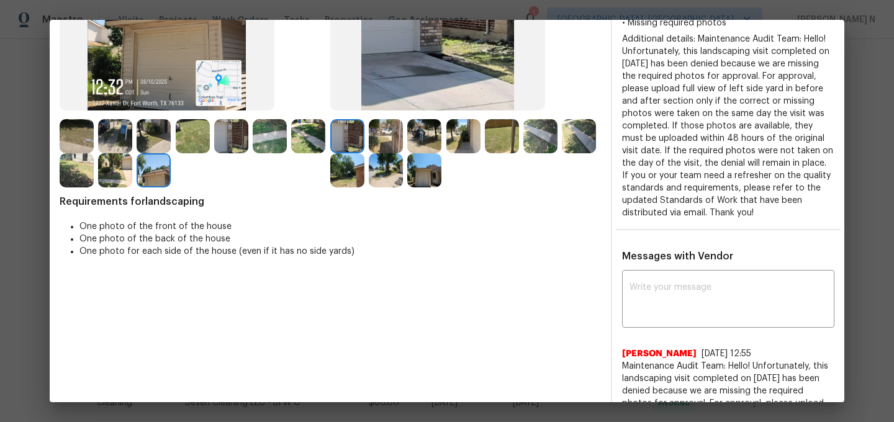
scroll to position [289, 0]
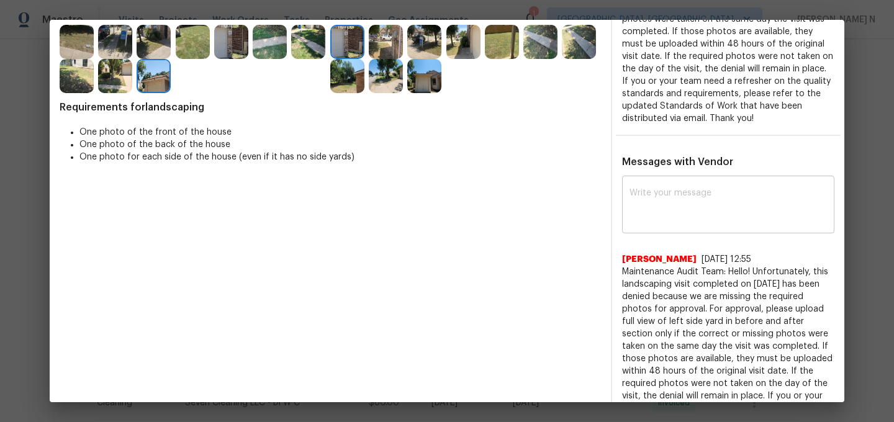
click at [668, 200] on textarea at bounding box center [728, 206] width 197 height 35
paste textarea "Maintenance Audit Team: Hello! Thank you for uploading the photo, after further…"
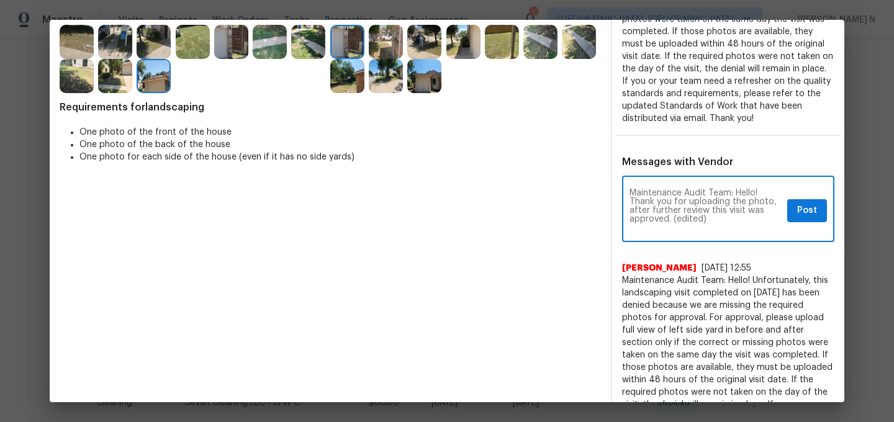
scroll to position [0, 0]
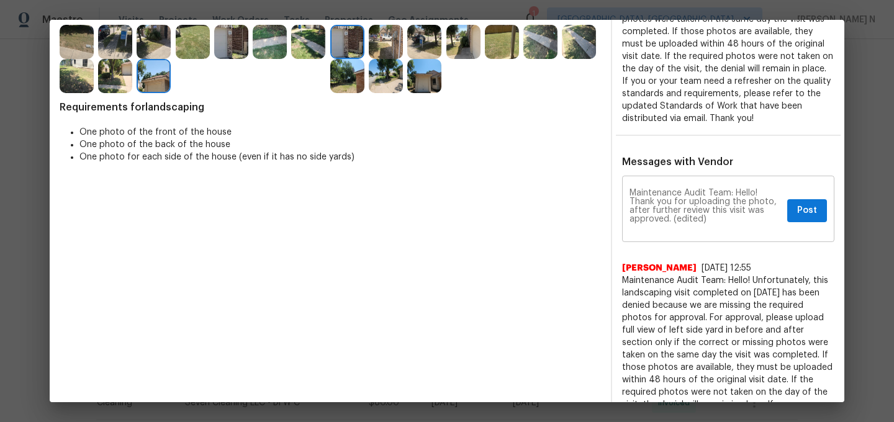
drag, startPoint x: 622, startPoint y: 221, endPoint x: 674, endPoint y: 221, distance: 52.2
click at [674, 221] on div "Maintenance Audit Team: Hello! Thank you for uploading the photo, after further…" at bounding box center [728, 210] width 212 height 63
drag, startPoint x: 622, startPoint y: 219, endPoint x: 669, endPoint y: 220, distance: 46.6
click at [669, 220] on div "Maintenance Audit Team: Hello! Thank you for uploading the photo, after further…" at bounding box center [728, 210] width 212 height 63
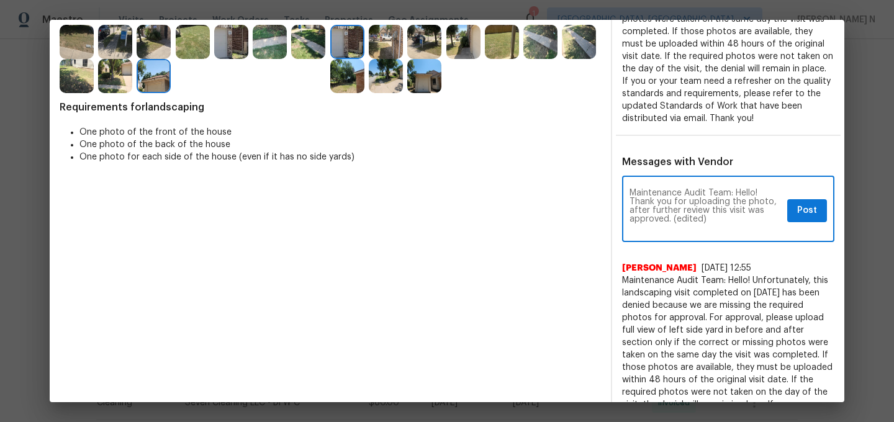
drag, startPoint x: 669, startPoint y: 220, endPoint x: 603, endPoint y: 215, distance: 66.0
type textarea "Maintenance Audit Team: Hello! Thank you for uploading the photo, after further…"
click at [808, 209] on span "Post" at bounding box center [807, 211] width 20 height 16
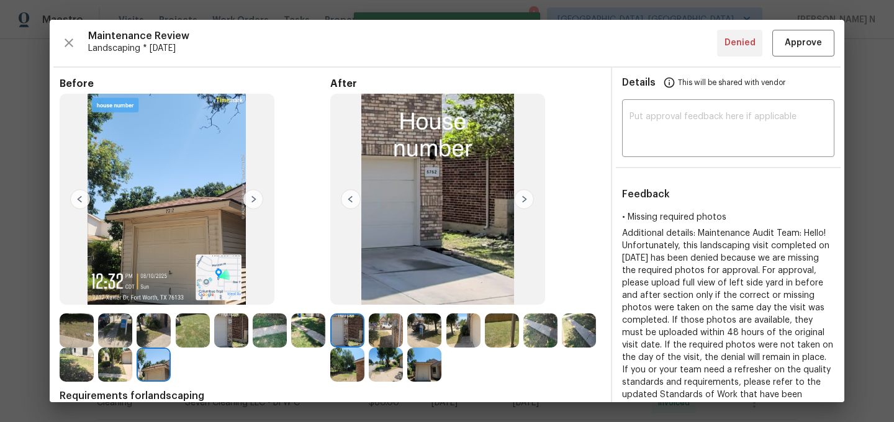
click at [806, 57] on div "Maintenance Review Landscaping * Mon, Aug 04 Denied Approve Before After Requir…" at bounding box center [447, 211] width 795 height 383
click at [811, 50] on button "Approve" at bounding box center [803, 43] width 62 height 27
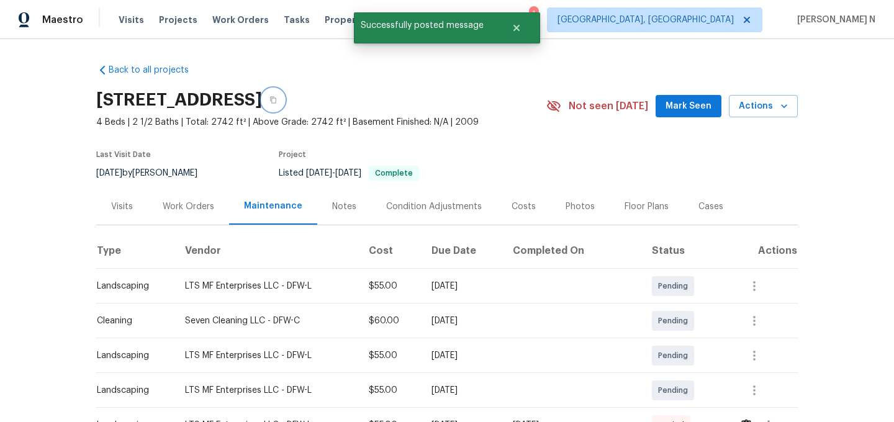
click at [277, 99] on icon "button" at bounding box center [272, 99] width 7 height 7
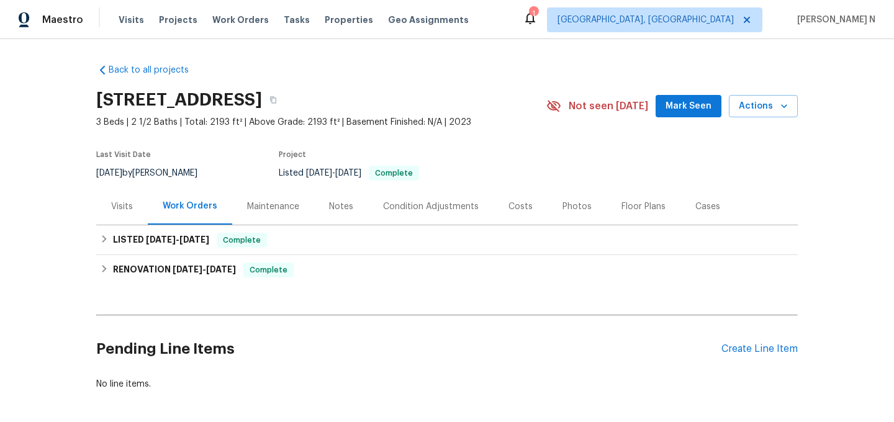
click at [280, 199] on div "Maintenance" at bounding box center [273, 206] width 82 height 37
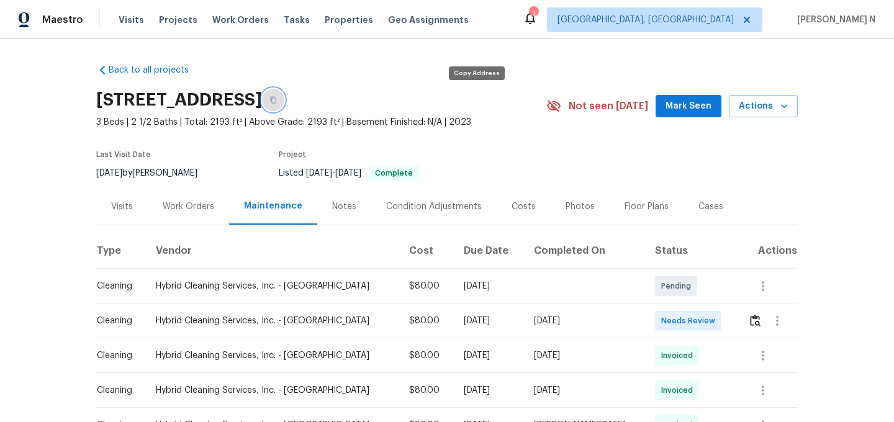
click at [277, 96] on icon "button" at bounding box center [272, 99] width 7 height 7
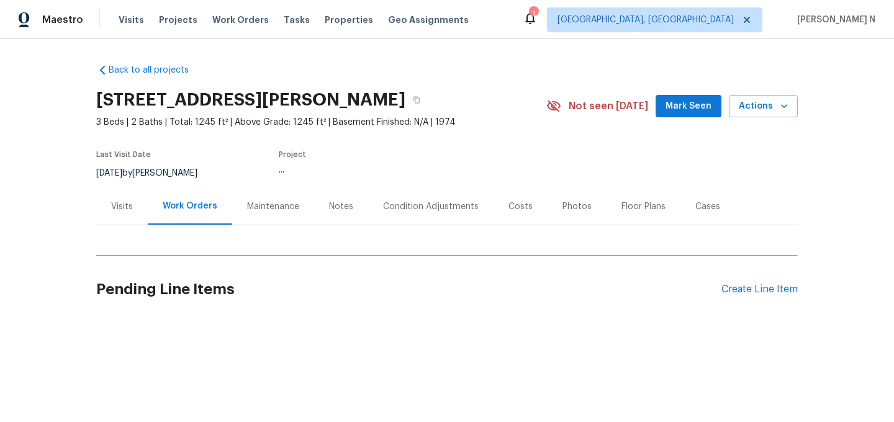
click at [262, 213] on div "Maintenance" at bounding box center [273, 206] width 82 height 37
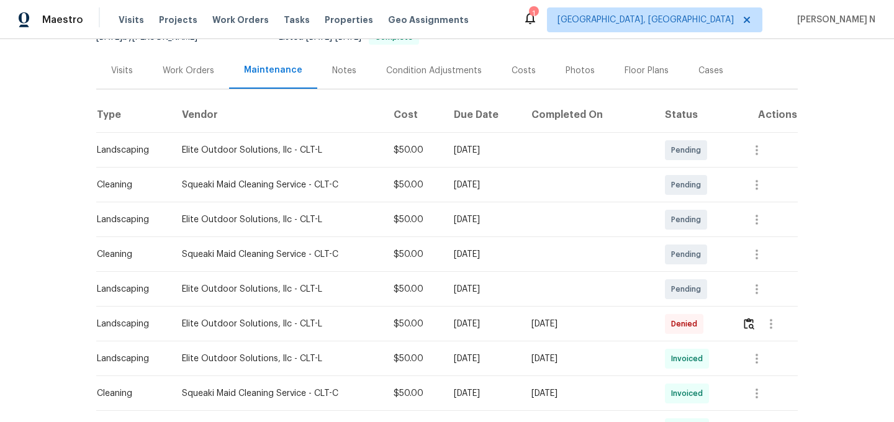
scroll to position [191, 0]
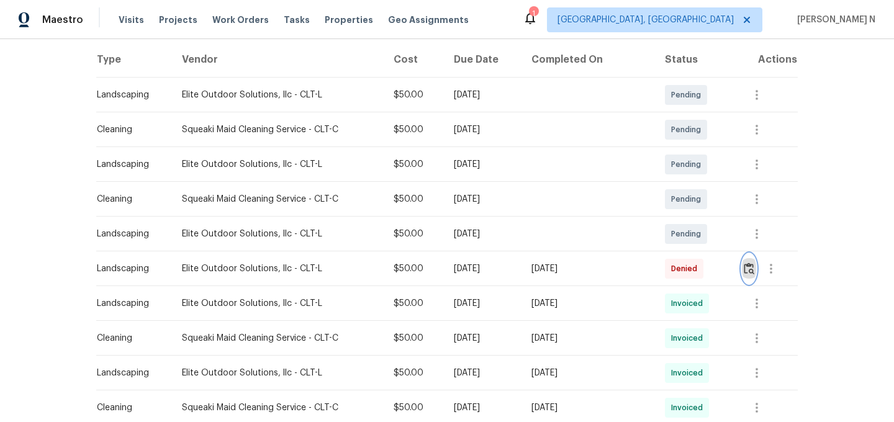
click at [746, 273] on img "button" at bounding box center [749, 269] width 11 height 12
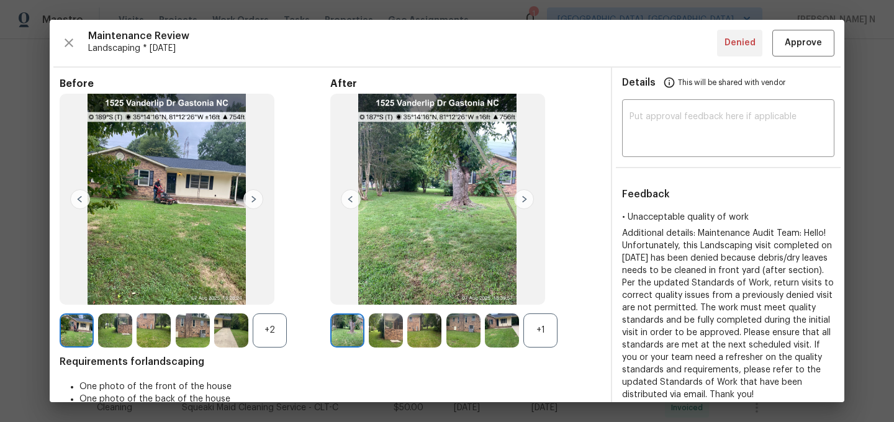
click at [555, 345] on div "+1" at bounding box center [540, 331] width 34 height 34
click at [262, 328] on div "+2" at bounding box center [270, 331] width 34 height 34
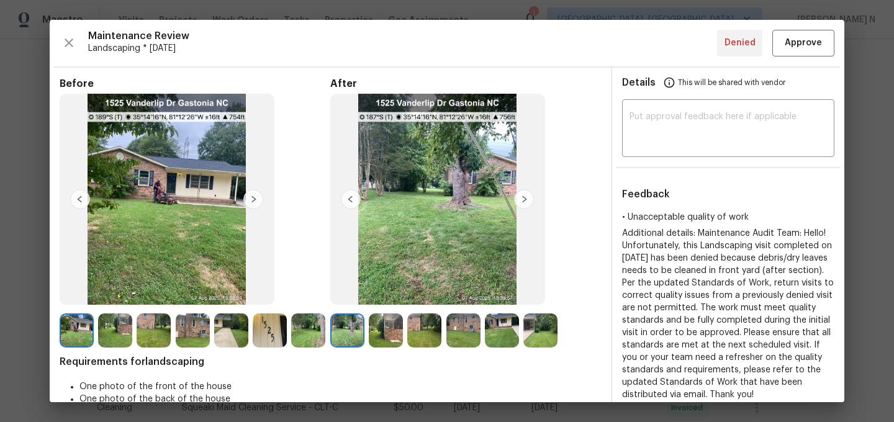
click at [543, 325] on img at bounding box center [540, 331] width 34 height 34
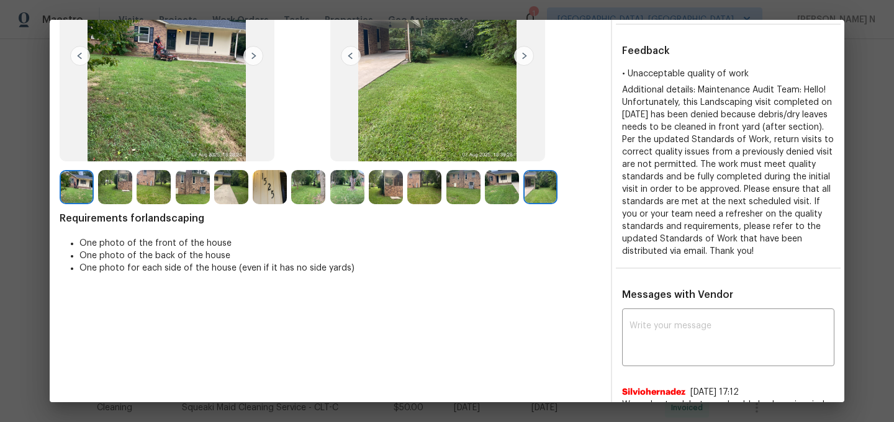
scroll to position [46, 0]
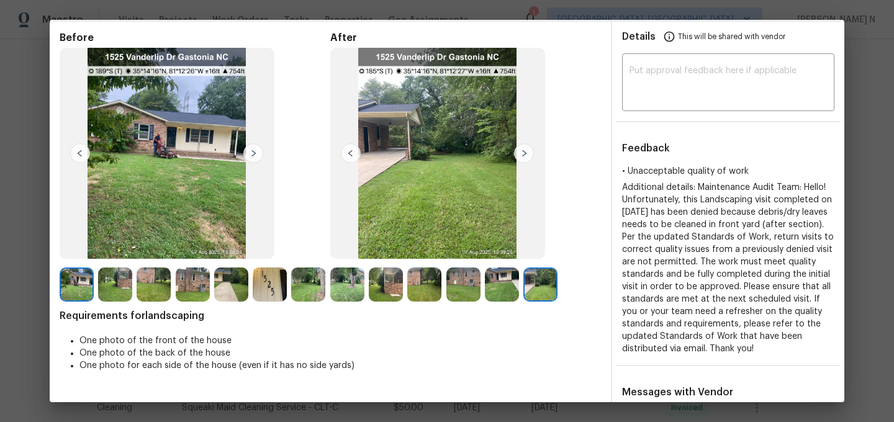
click at [378, 288] on img at bounding box center [386, 285] width 34 height 34
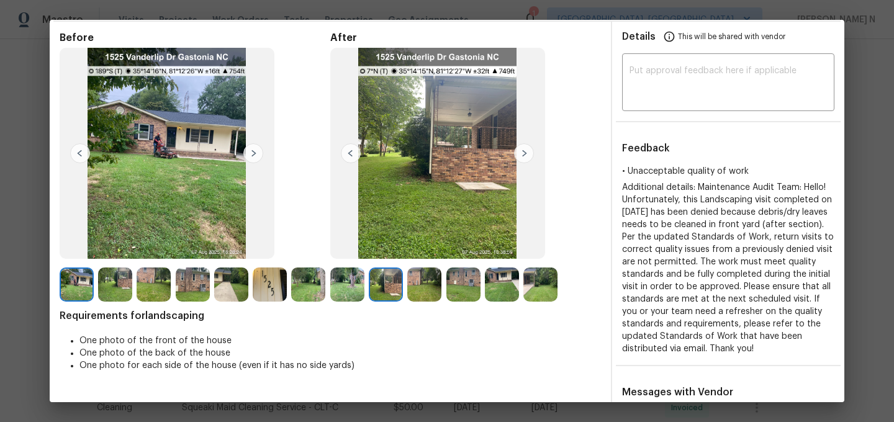
click at [422, 291] on img at bounding box center [424, 285] width 34 height 34
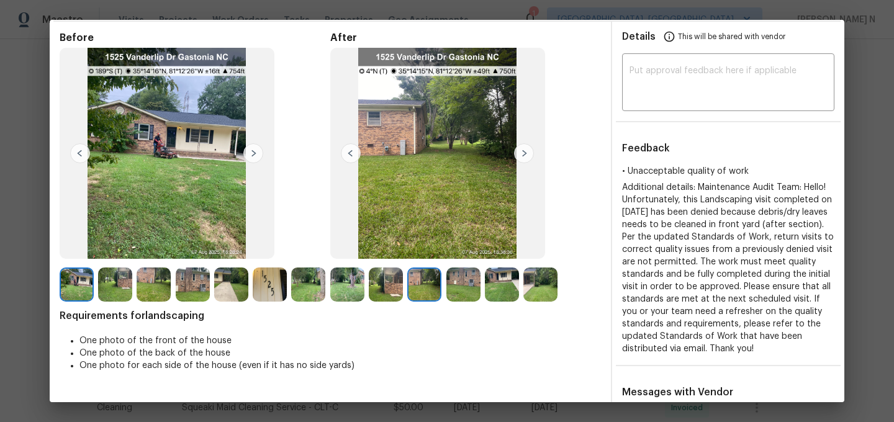
click at [509, 281] on img at bounding box center [502, 285] width 34 height 34
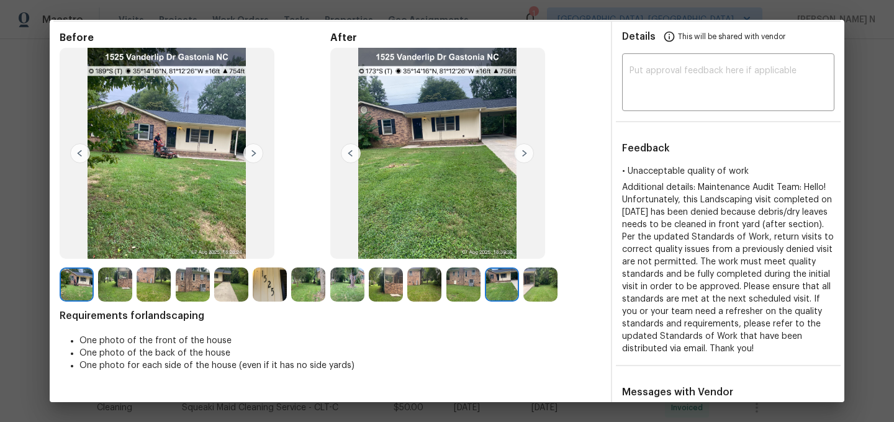
scroll to position [250, 0]
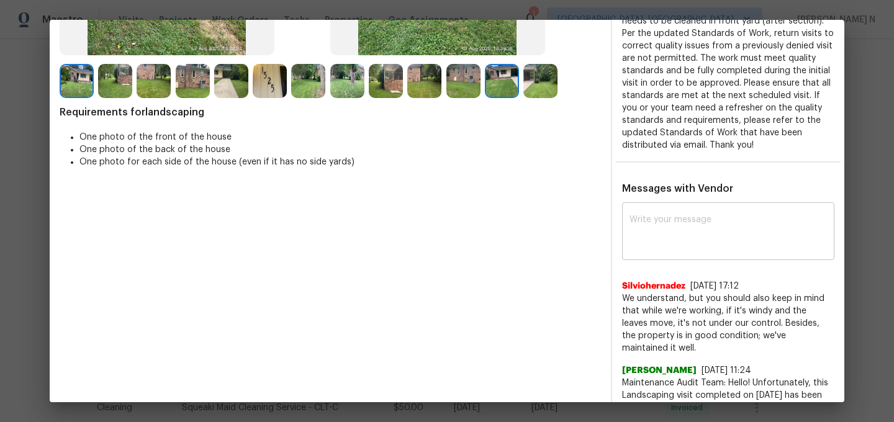
click at [686, 220] on textarea at bounding box center [728, 232] width 197 height 35
paste textarea "Maintenance Audit Team: Hello! Thank you for the feedback after further review …"
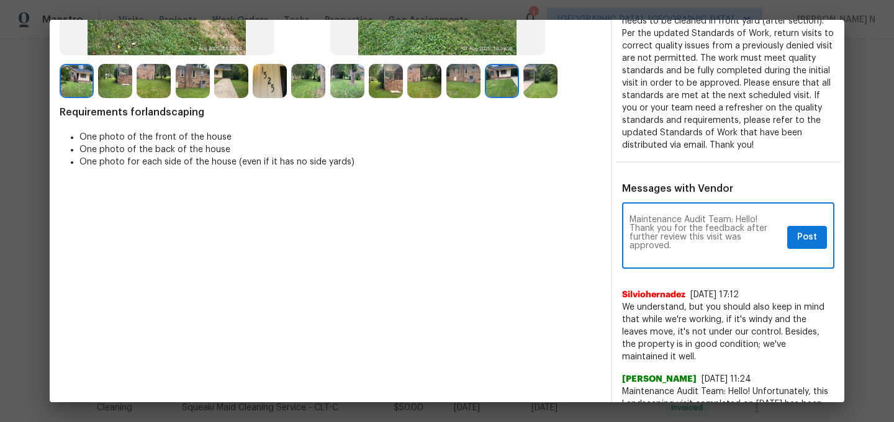
scroll to position [0, 0]
type textarea "Maintenance Audit Team: Hello! Thank you for the feedback after further review …"
click at [804, 240] on span "Post" at bounding box center [807, 238] width 20 height 16
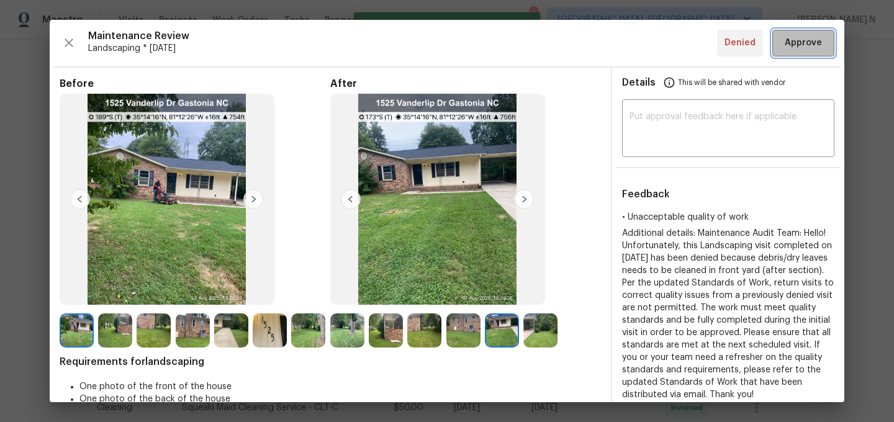
click at [815, 52] on button "Approve" at bounding box center [803, 43] width 62 height 27
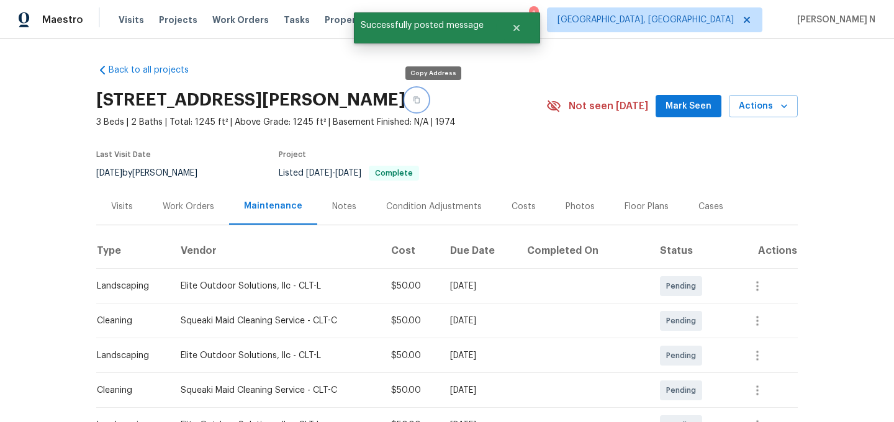
click at [420, 102] on icon "button" at bounding box center [416, 99] width 7 height 7
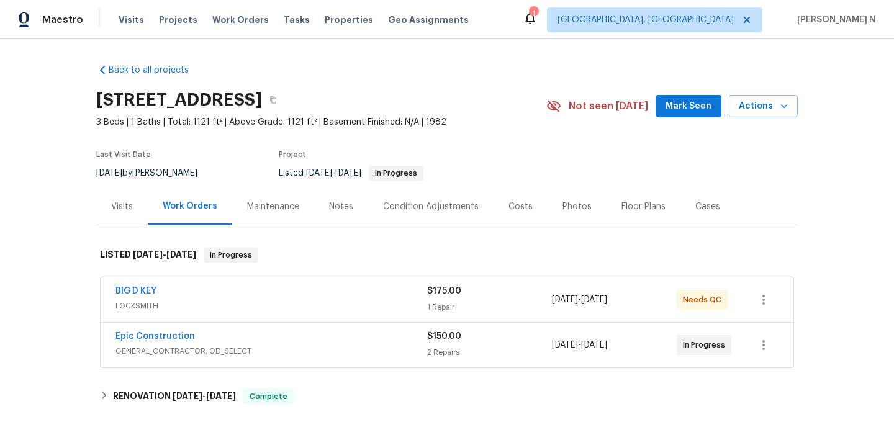
click at [260, 221] on div "Maintenance" at bounding box center [273, 206] width 82 height 37
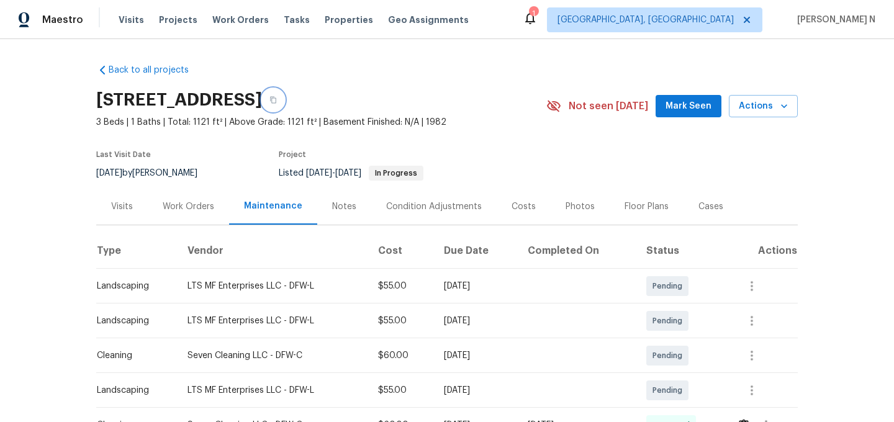
click at [284, 102] on button "button" at bounding box center [273, 100] width 22 height 22
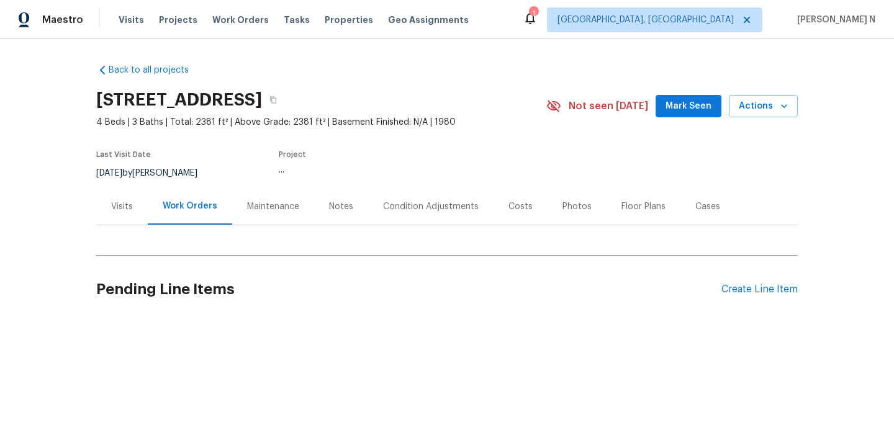
click at [256, 207] on div "Maintenance" at bounding box center [273, 207] width 52 height 12
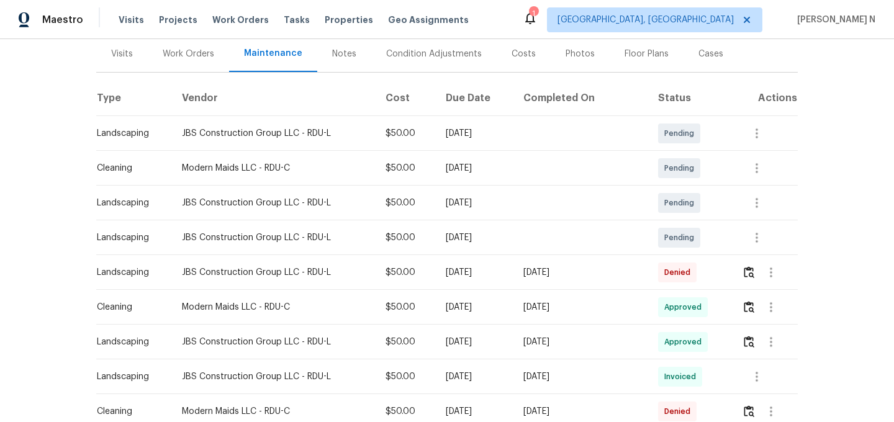
scroll to position [197, 0]
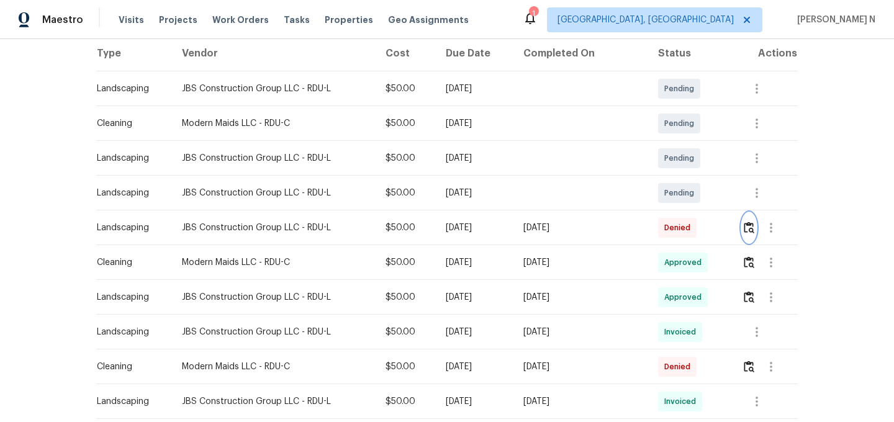
click at [749, 224] on img "button" at bounding box center [749, 228] width 11 height 12
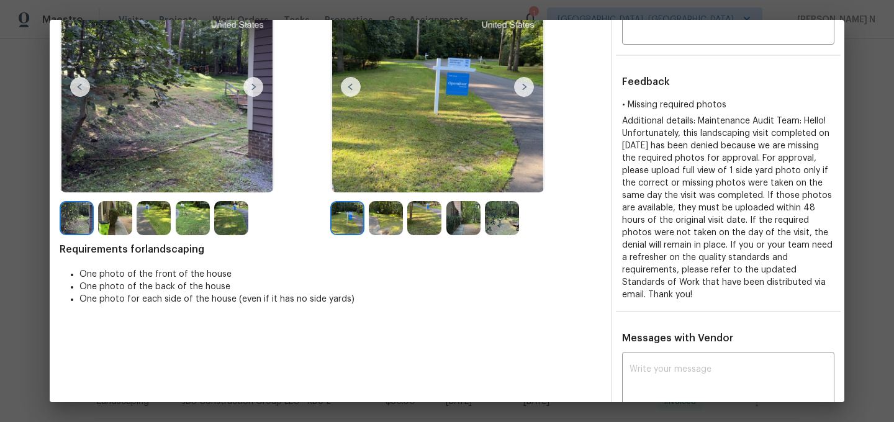
scroll to position [284, 0]
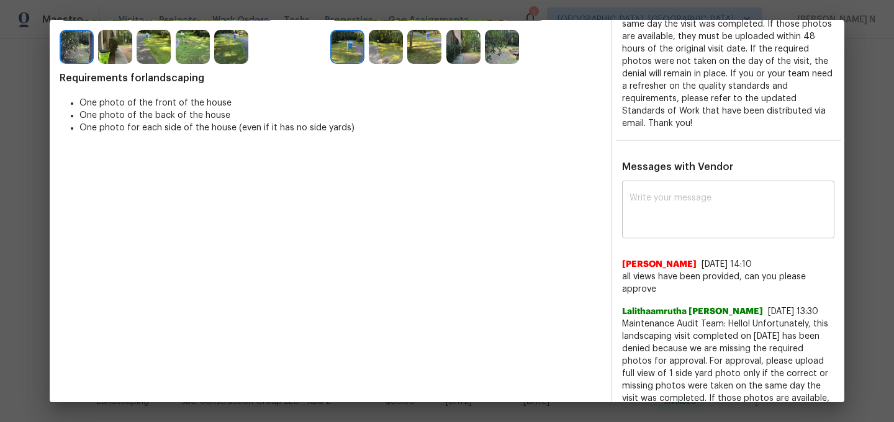
click at [663, 207] on textarea at bounding box center [728, 211] width 197 height 35
paste textarea "Maintenance Audit Team: Hello! Thank you for uploading the photo, after further…"
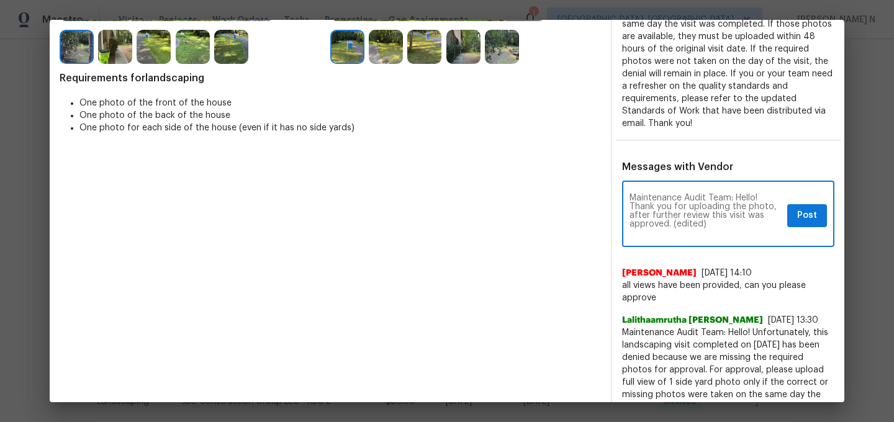
scroll to position [0, 0]
drag, startPoint x: 674, startPoint y: 226, endPoint x: 703, endPoint y: 226, distance: 29.2
click at [703, 226] on textarea "Maintenance Audit Team: Hello! Thank you for uploading the photo, after further…" at bounding box center [706, 215] width 153 height 43
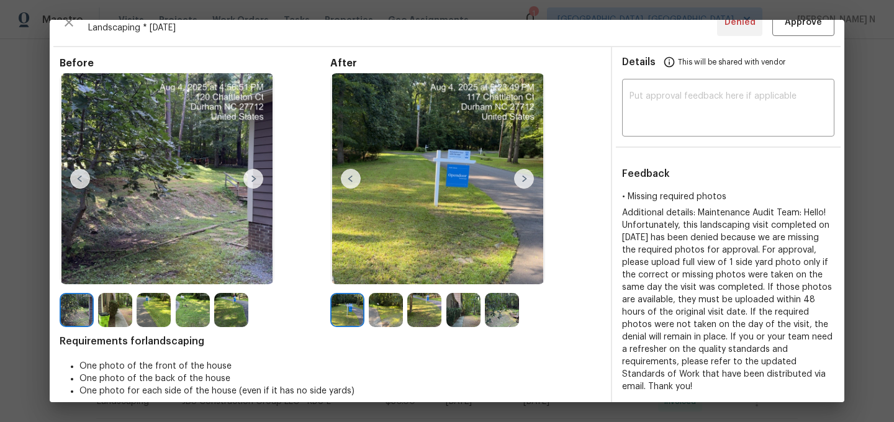
scroll to position [181, 0]
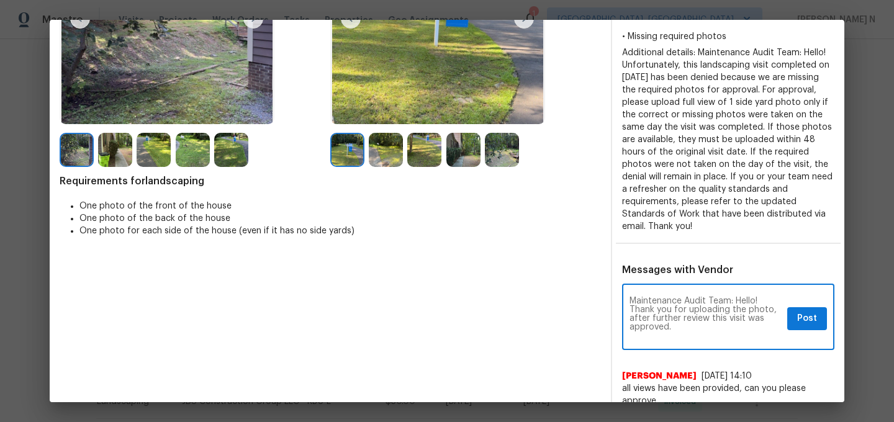
type textarea "Maintenance Audit Team: Hello! Thank you for uploading the photo, after further…"
click at [800, 312] on span "Post" at bounding box center [807, 319] width 20 height 16
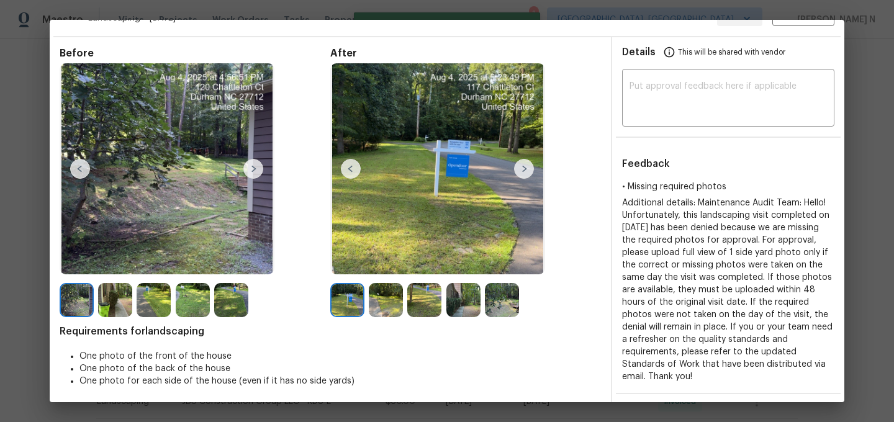
scroll to position [0, 0]
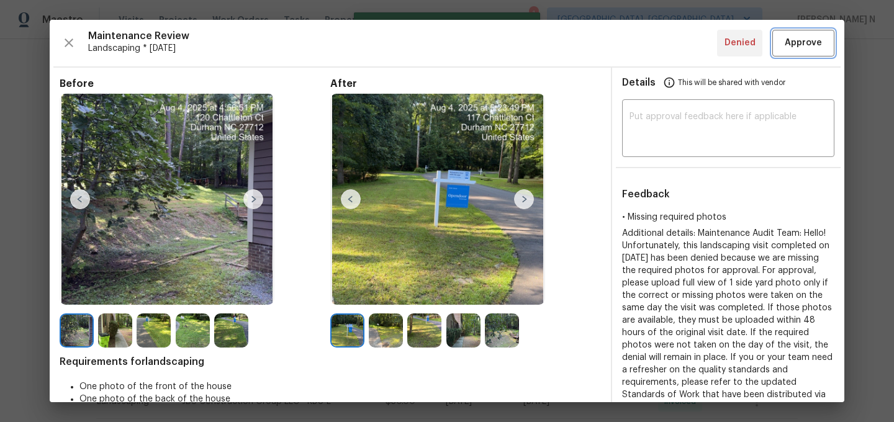
click at [795, 50] on button "Approve" at bounding box center [803, 43] width 62 height 27
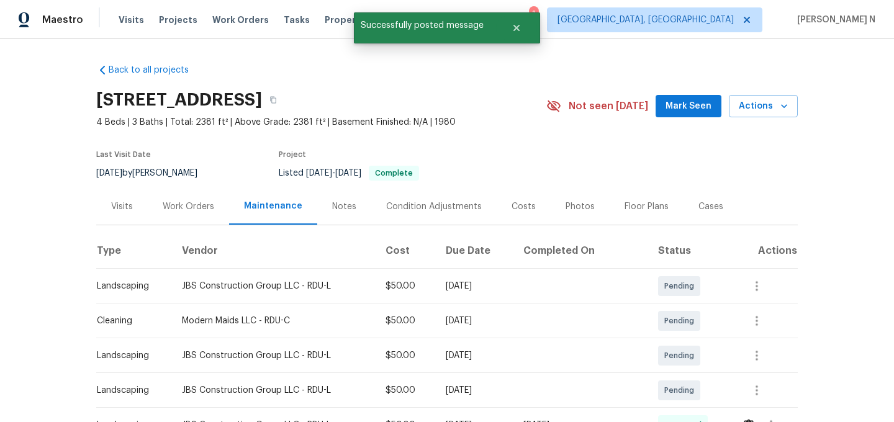
click at [425, 110] on div "[STREET_ADDRESS]" at bounding box center [321, 100] width 450 height 32
click at [284, 106] on button "button" at bounding box center [273, 100] width 22 height 22
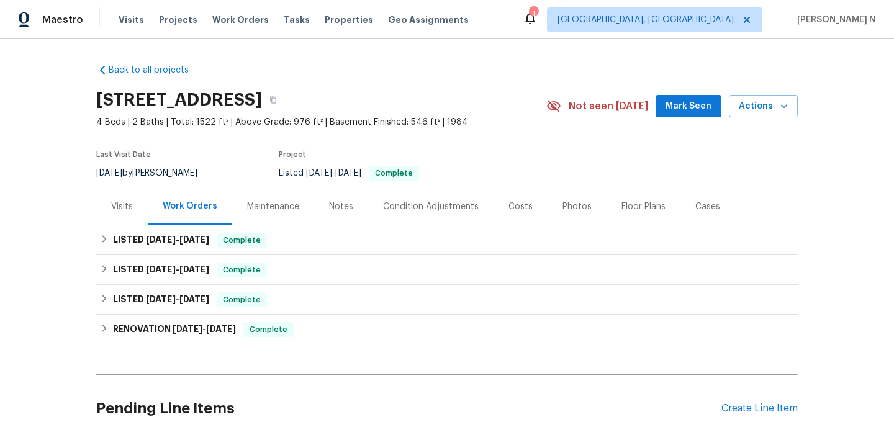
click at [261, 205] on div "Maintenance" at bounding box center [273, 207] width 52 height 12
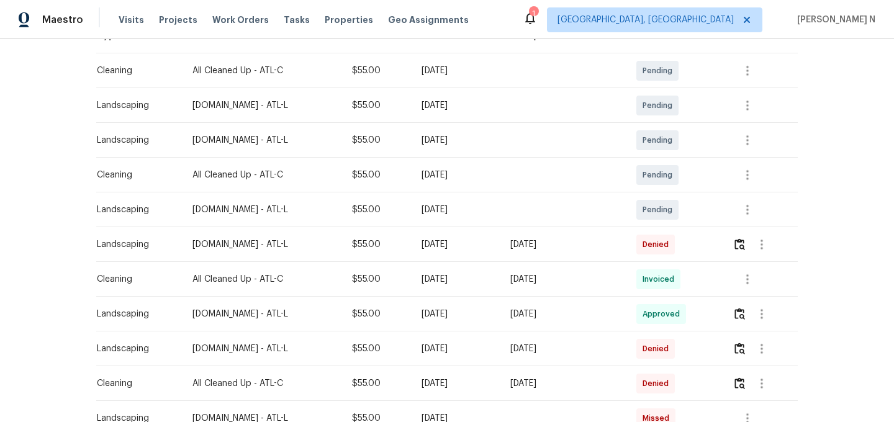
scroll to position [219, 0]
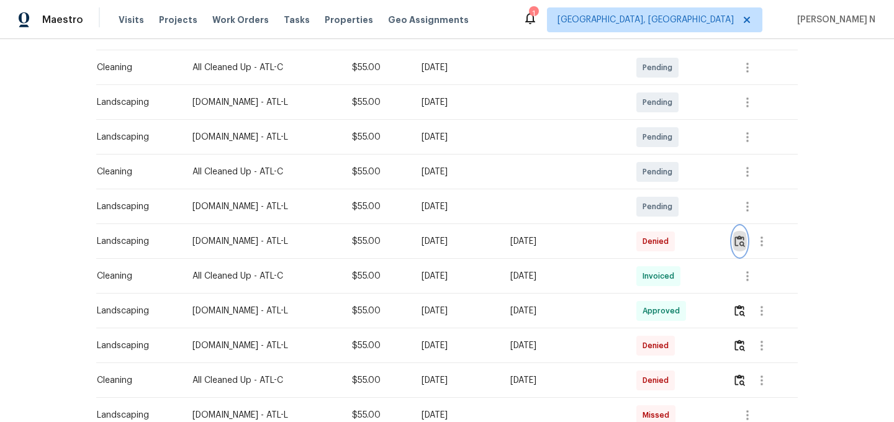
click at [742, 247] on button "button" at bounding box center [740, 242] width 14 height 30
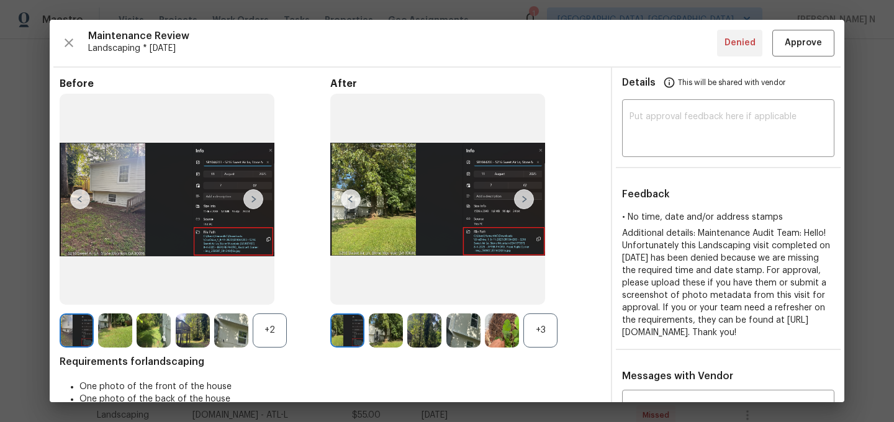
click at [533, 333] on div "+3" at bounding box center [540, 331] width 34 height 34
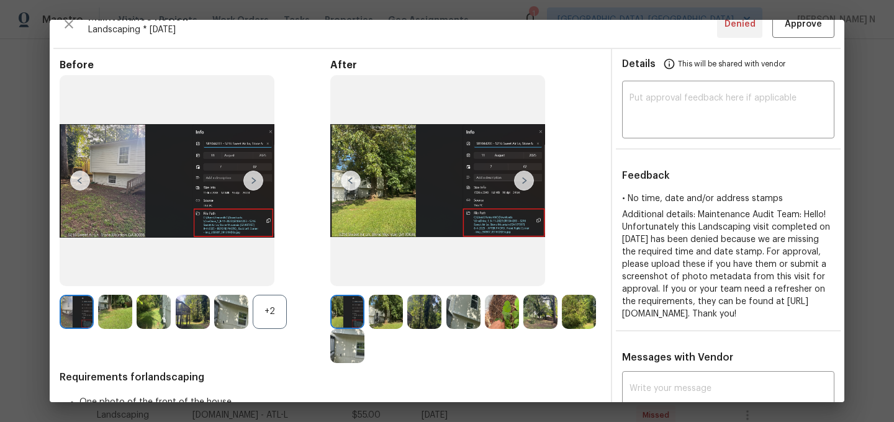
scroll to position [148, 0]
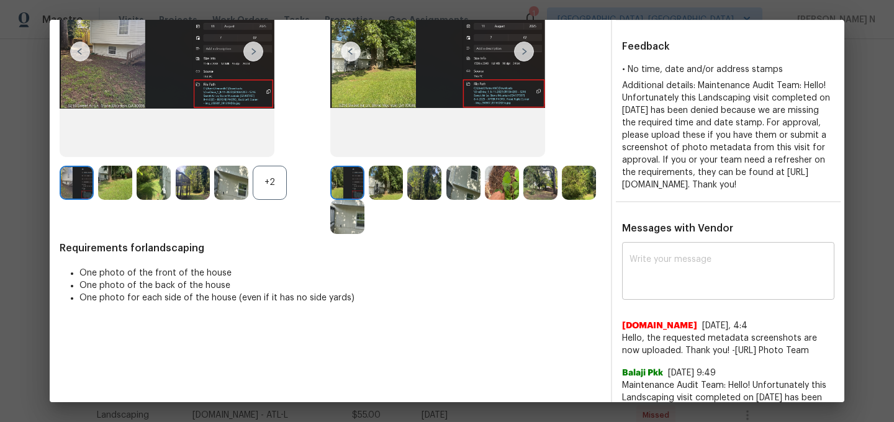
click at [716, 300] on div "x ​" at bounding box center [728, 272] width 212 height 55
paste textarea "Maintenance Audit Team: As per our updated policy, screenshots of photo metadat…"
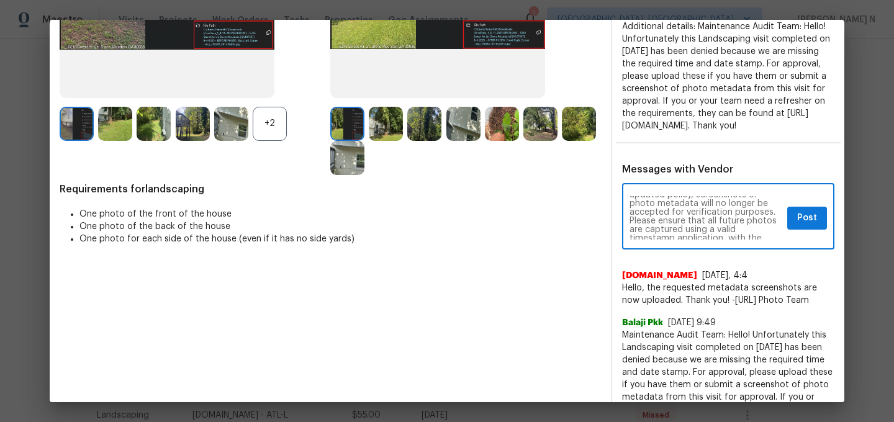
scroll to position [2, 0]
type textarea "Maintenance Audit Team: As per our updated policy, screenshots of photo metadat…"
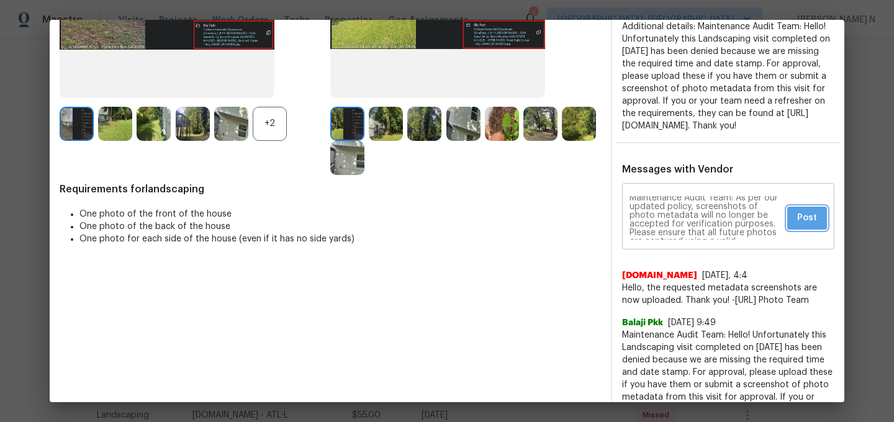
click at [804, 226] on span "Post" at bounding box center [807, 219] width 20 height 16
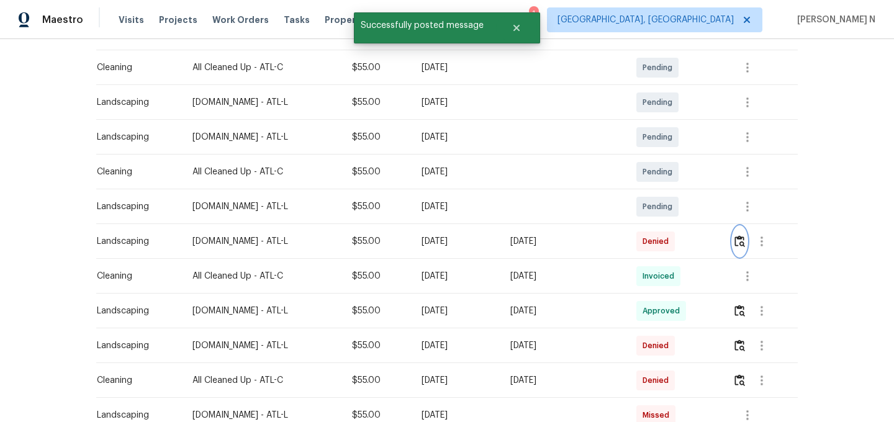
scroll to position [0, 0]
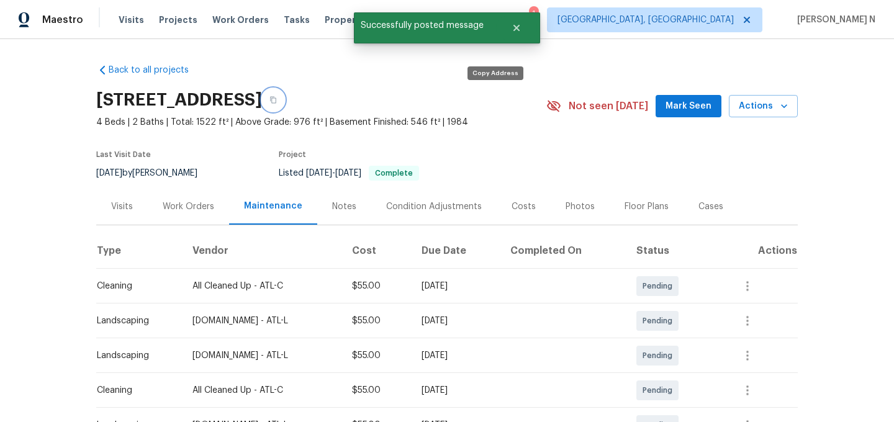
click at [284, 92] on button "button" at bounding box center [273, 100] width 22 height 22
